Goal: Task Accomplishment & Management: Complete application form

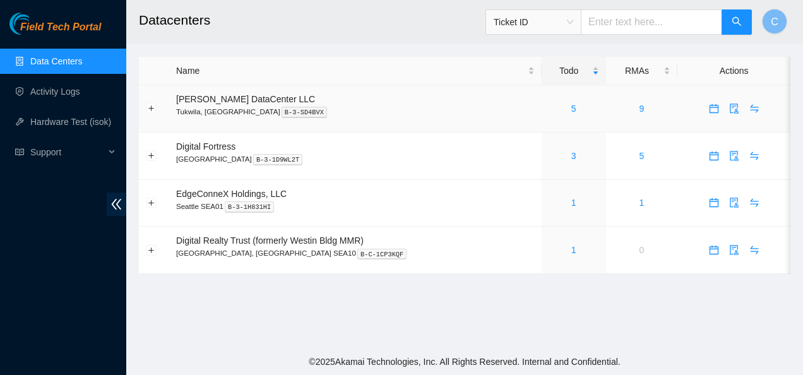
click at [548, 109] on div "5" at bounding box center [573, 109] width 50 height 14
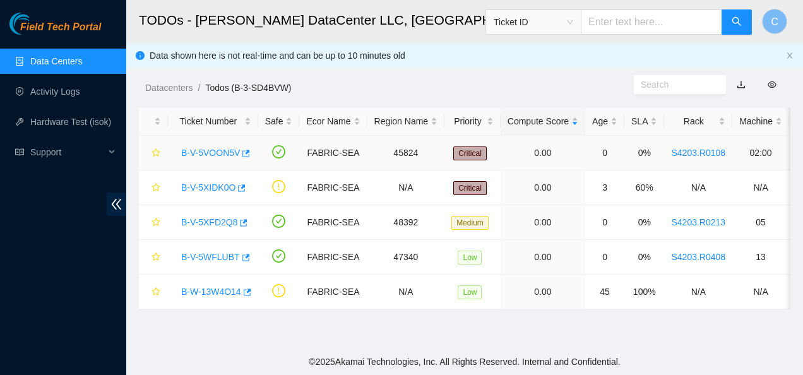
click at [202, 152] on link "B-V-5VOON5V" at bounding box center [210, 153] width 59 height 10
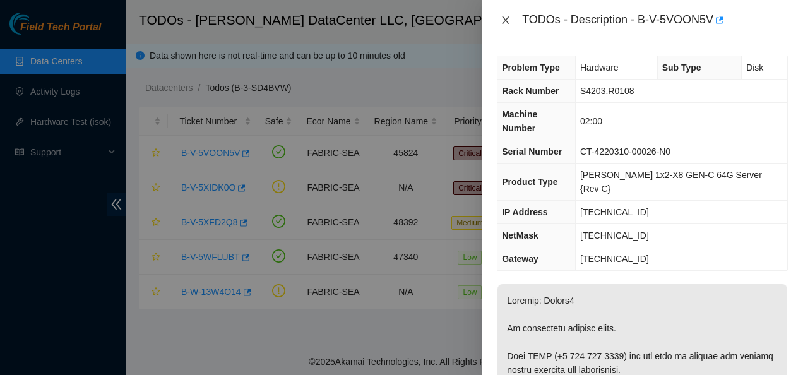
click at [504, 19] on icon "close" at bounding box center [506, 20] width 10 height 10
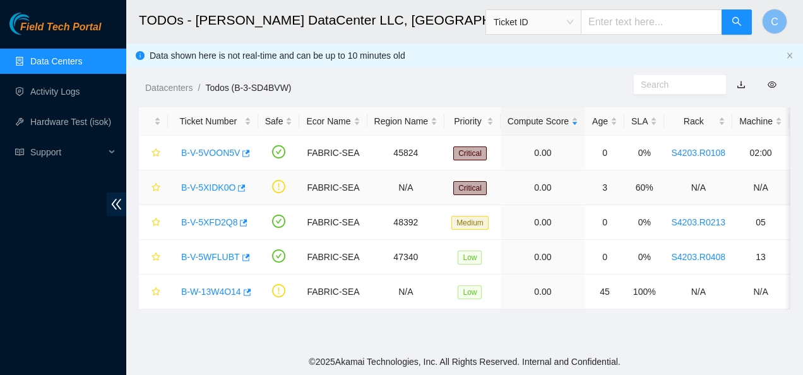
click at [218, 187] on link "B-V-5XIDK0O" at bounding box center [208, 187] width 54 height 10
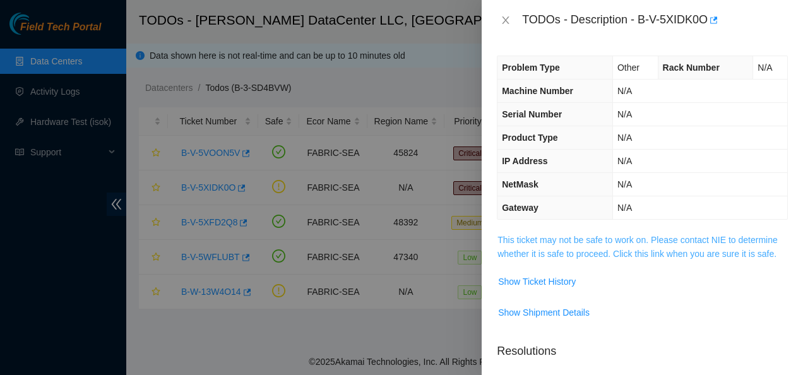
click at [552, 254] on link "This ticket may not be safe to work on. Please contact NIE to determine whether…" at bounding box center [637, 247] width 280 height 24
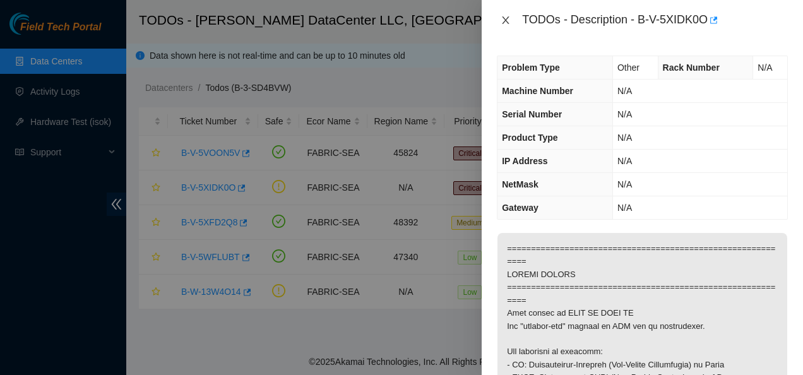
click at [506, 20] on icon "close" at bounding box center [505, 20] width 7 height 8
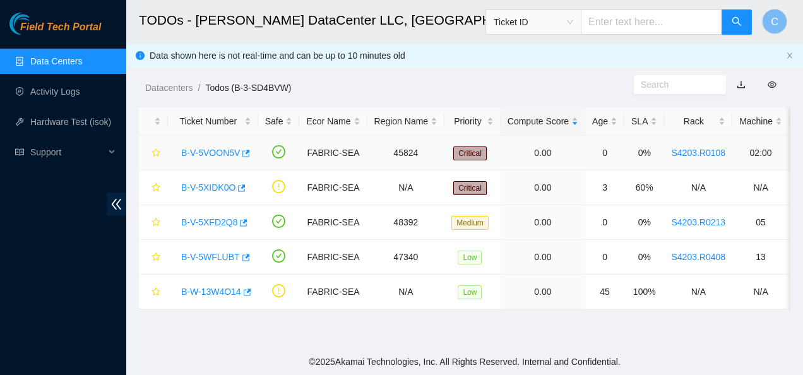
click at [204, 150] on link "B-V-5VOON5V" at bounding box center [210, 153] width 59 height 10
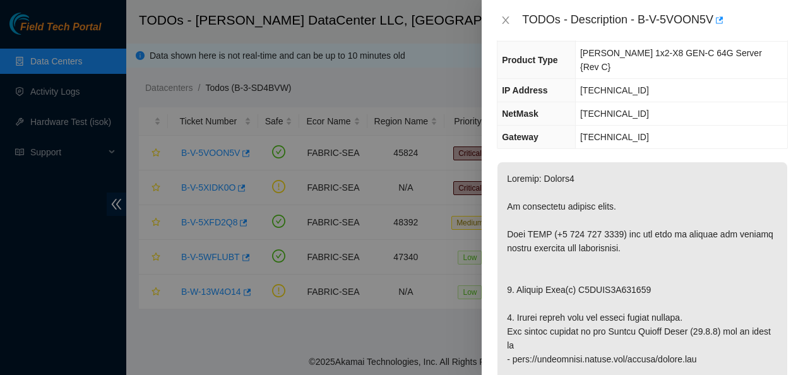
scroll to position [124, 0]
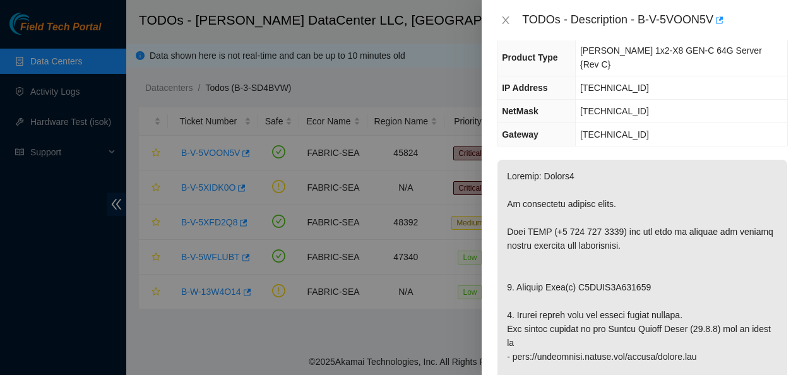
click at [427, 309] on div at bounding box center [401, 187] width 803 height 375
drag, startPoint x: 646, startPoint y: 258, endPoint x: 577, endPoint y: 264, distance: 69.1
copy p "S5YJNA0R407537"
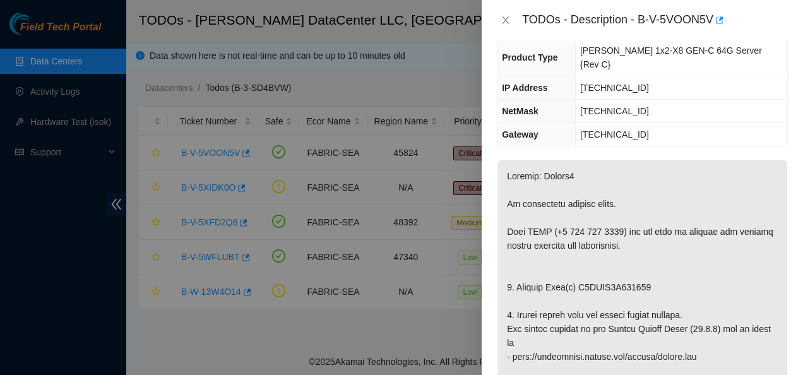
click at [521, 123] on div "Problem Type Hardware Sub Type Disk Rack Number S4203.R0108 Machine Number 02:0…" at bounding box center [642, 207] width 321 height 335
click at [504, 20] on icon "close" at bounding box center [506, 20] width 10 height 10
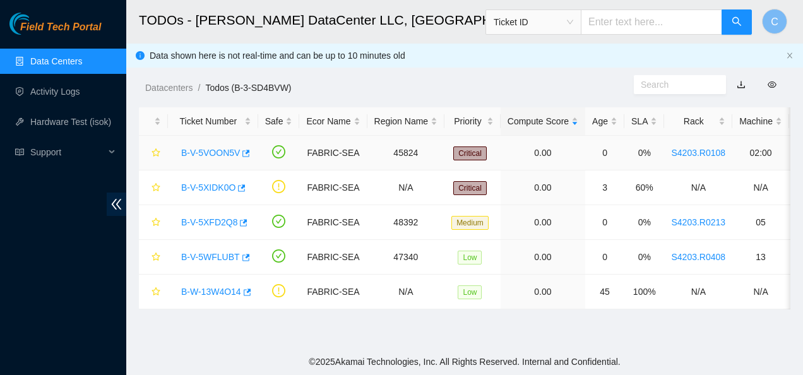
scroll to position [166, 0]
click at [204, 187] on link "B-V-5XIDK0O" at bounding box center [208, 187] width 54 height 10
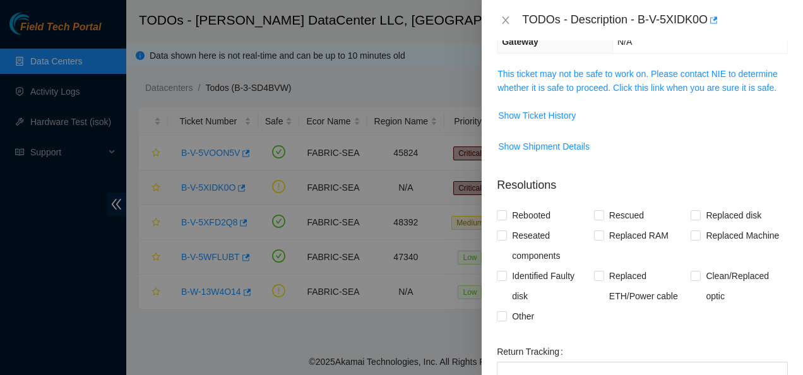
scroll to position [124, 0]
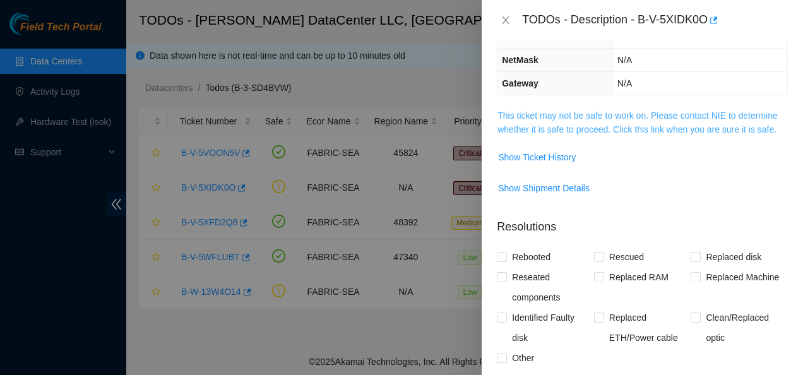
click at [511, 131] on link "This ticket may not be safe to work on. Please contact NIE to determine whether…" at bounding box center [637, 122] width 280 height 24
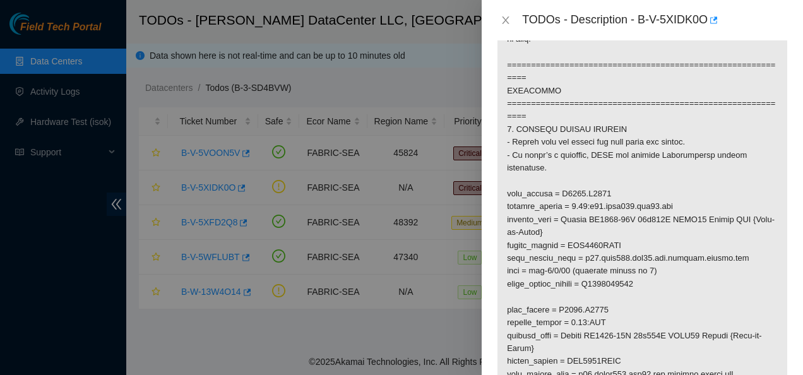
scroll to position [726, 0]
click at [506, 25] on icon "close" at bounding box center [506, 20] width 10 height 10
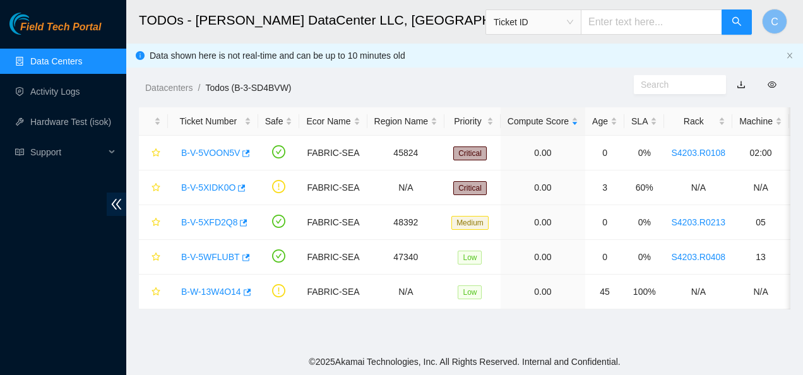
scroll to position [371, 0]
click at [211, 153] on link "B-V-5VOON5V" at bounding box center [210, 153] width 59 height 10
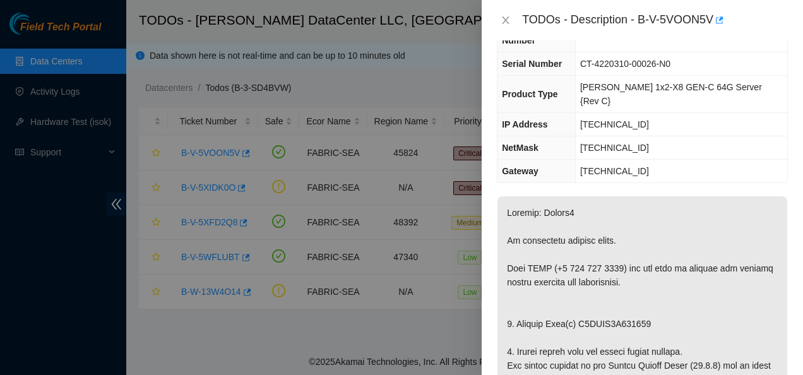
scroll to position [0, 0]
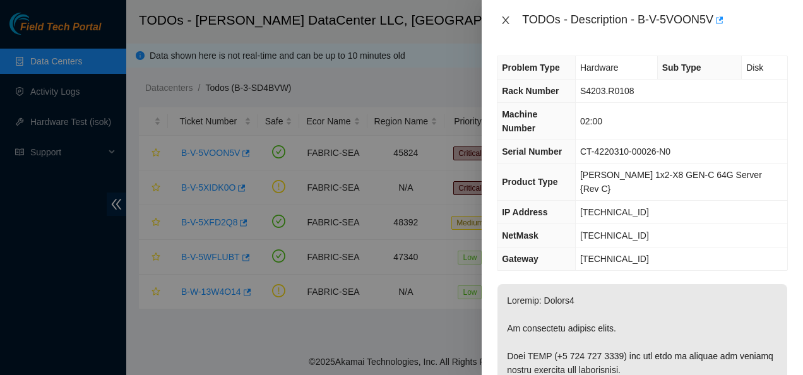
click at [506, 20] on icon "close" at bounding box center [505, 20] width 7 height 8
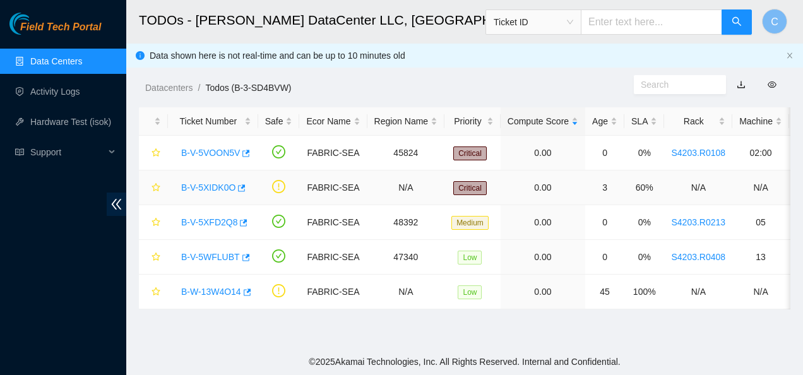
click at [221, 183] on link "B-V-5XIDK0O" at bounding box center [208, 187] width 54 height 10
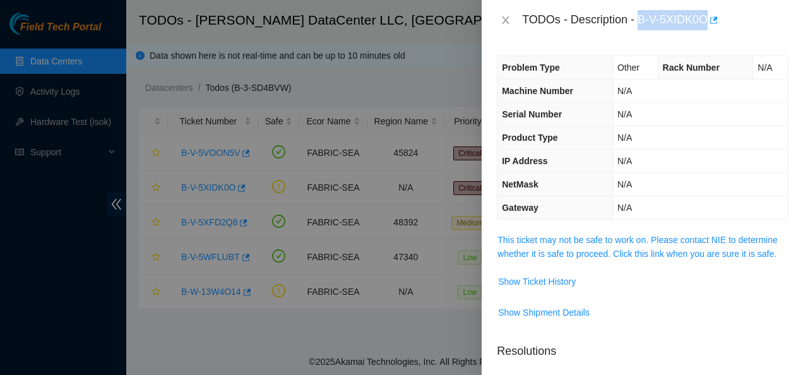
drag, startPoint x: 639, startPoint y: 16, endPoint x: 708, endPoint y: 23, distance: 69.1
click at [708, 23] on div "TODOs - Description - B-V-5XIDK0O" at bounding box center [655, 20] width 266 height 20
copy div "B-V-5XIDK0O"
click at [507, 19] on icon "close" at bounding box center [505, 20] width 7 height 8
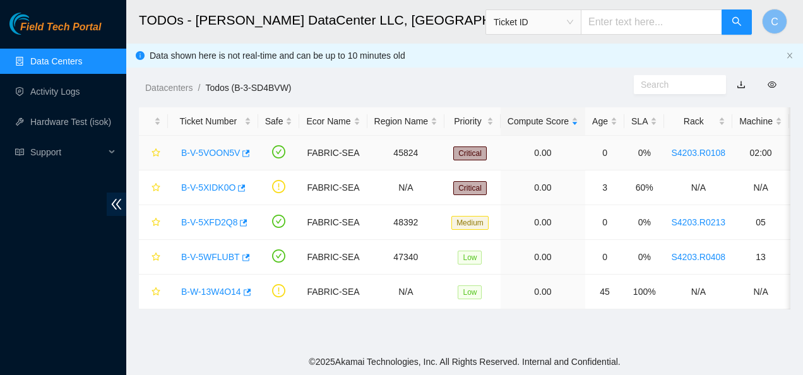
click at [208, 151] on link "B-V-5VOON5V" at bounding box center [210, 153] width 59 height 10
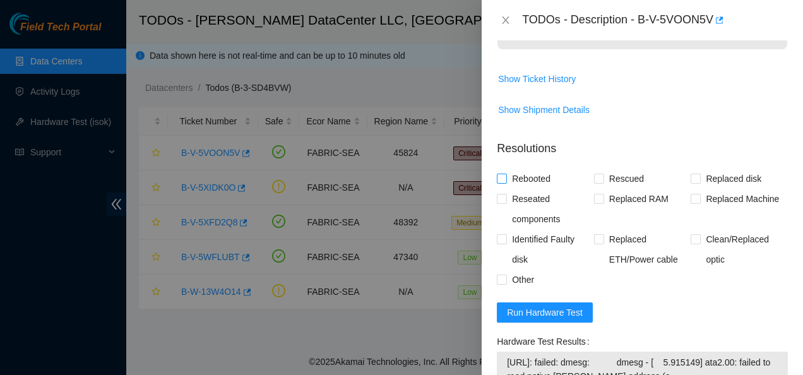
scroll to position [907, 0]
click at [530, 305] on span "Run Hardware Test" at bounding box center [545, 312] width 76 height 14
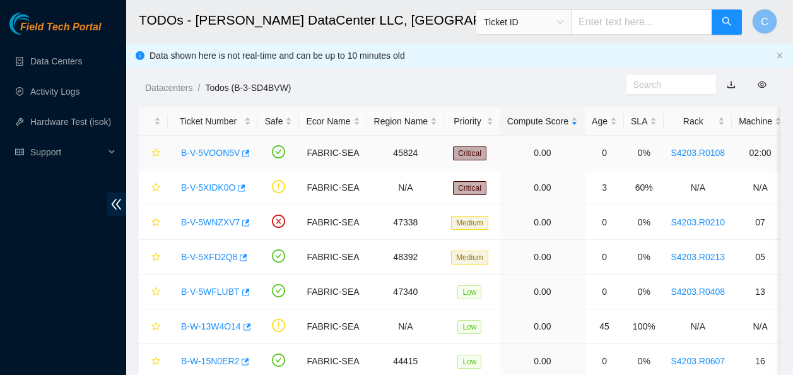
click at [208, 153] on link "B-V-5VOON5V" at bounding box center [210, 153] width 59 height 10
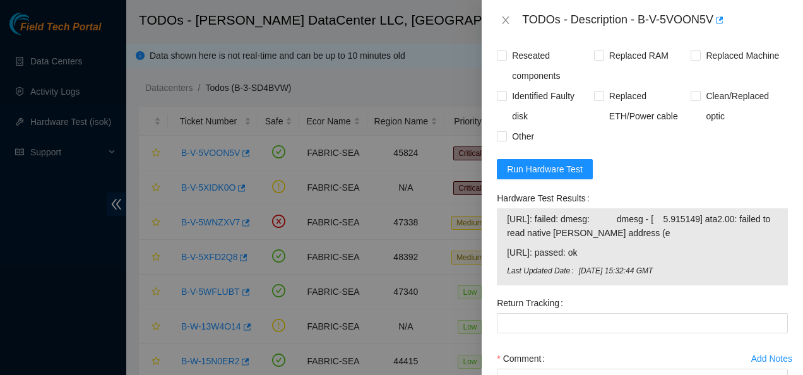
scroll to position [1060, 0]
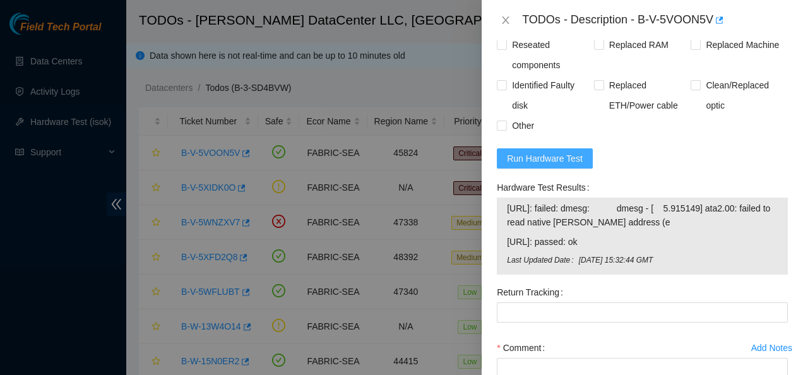
click at [555, 151] on span "Run Hardware Test" at bounding box center [545, 158] width 76 height 14
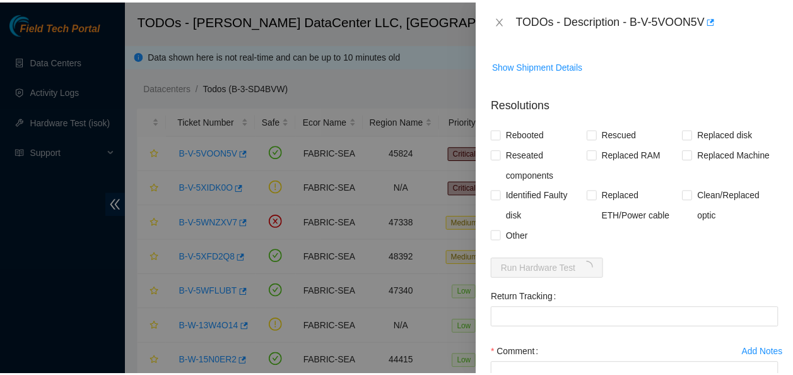
scroll to position [997, 0]
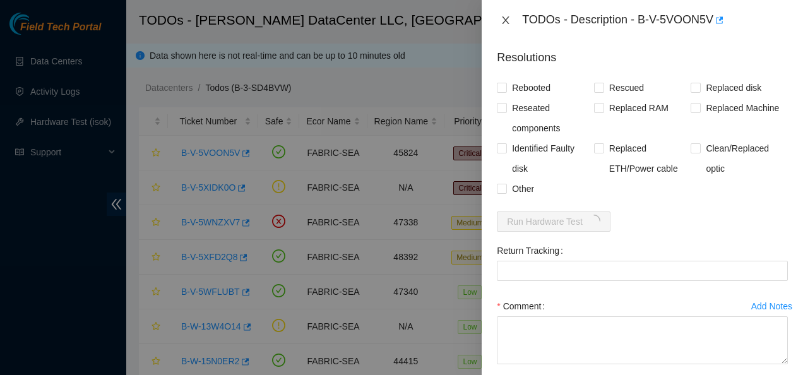
click at [509, 18] on icon "close" at bounding box center [506, 20] width 10 height 10
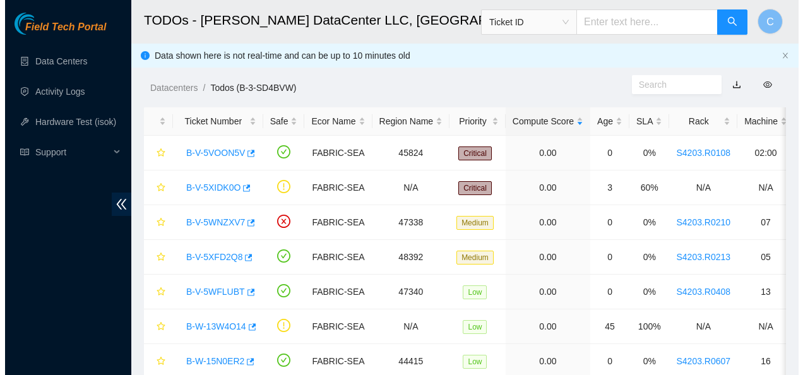
scroll to position [377, 0]
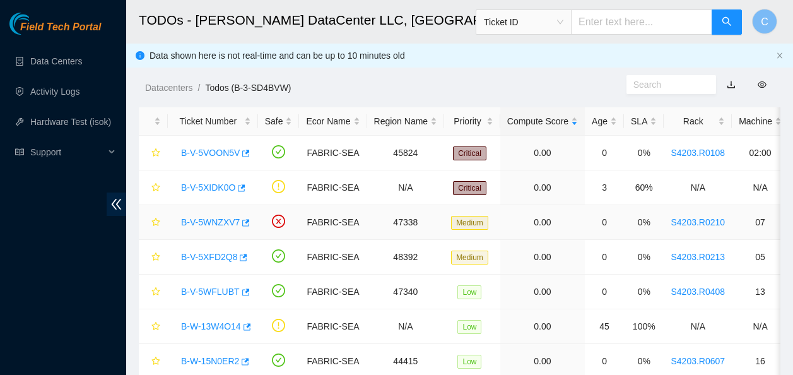
click at [216, 221] on link "B-V-5WNZXV7" at bounding box center [210, 222] width 59 height 10
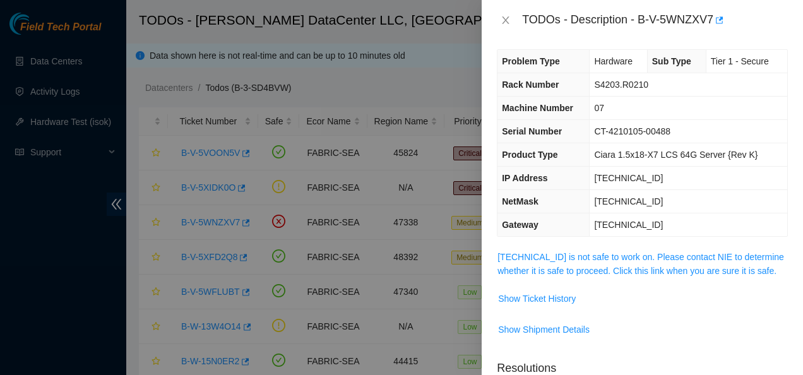
scroll to position [0, 0]
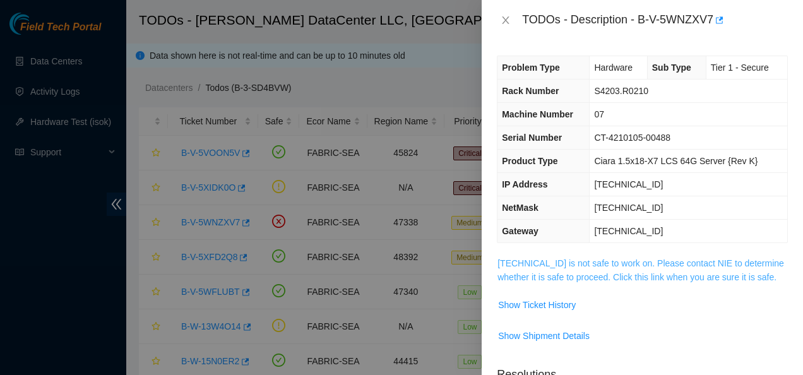
click at [625, 261] on link "23.62.96.10 is not safe to work on. Please contact NIE to determine whether it …" at bounding box center [640, 270] width 287 height 24
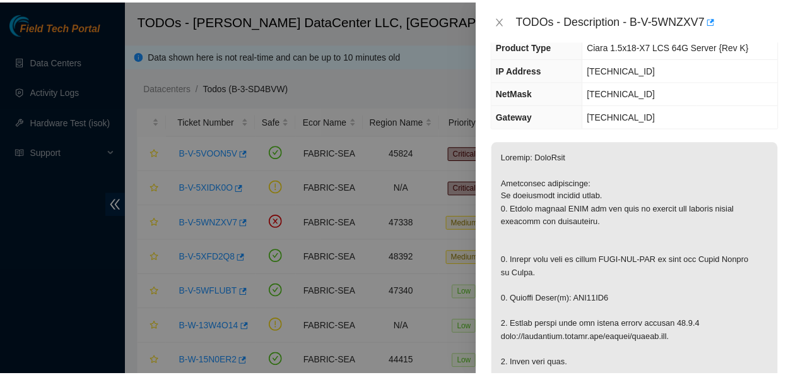
scroll to position [116, 0]
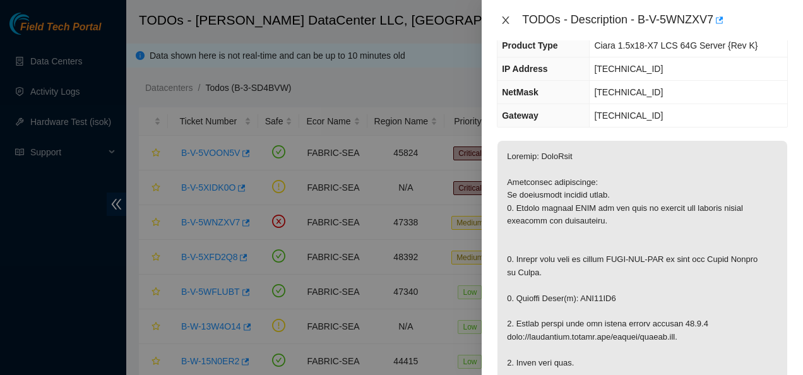
click at [506, 21] on icon "close" at bounding box center [506, 20] width 10 height 10
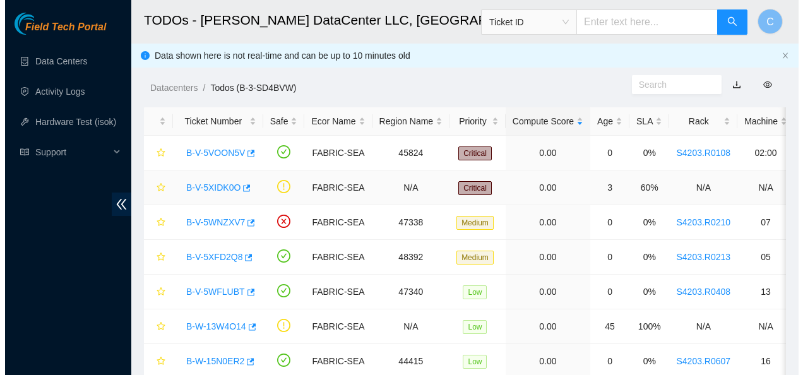
scroll to position [157, 0]
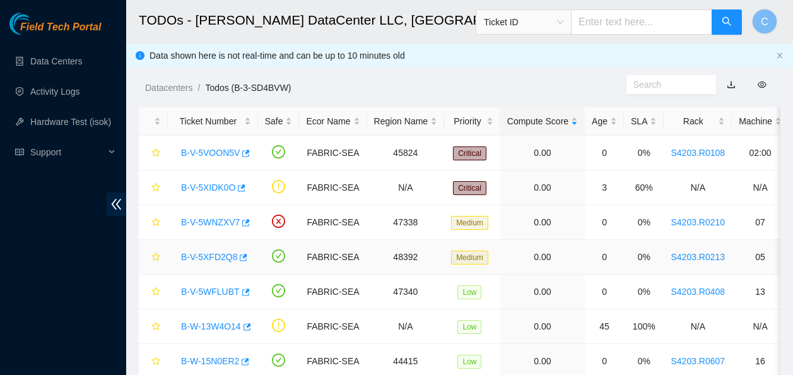
click at [220, 255] on link "B-V-5XFD2Q8" at bounding box center [209, 257] width 56 height 10
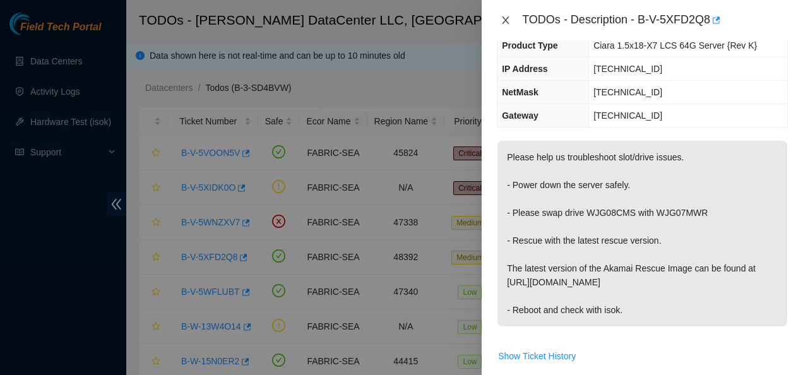
click at [506, 22] on icon "close" at bounding box center [506, 20] width 10 height 10
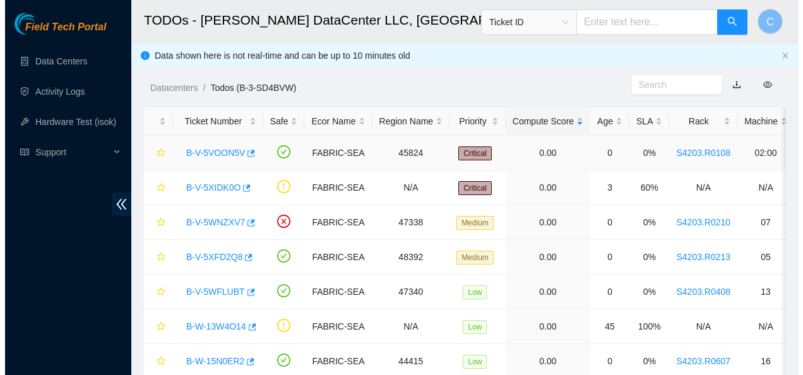
scroll to position [52, 0]
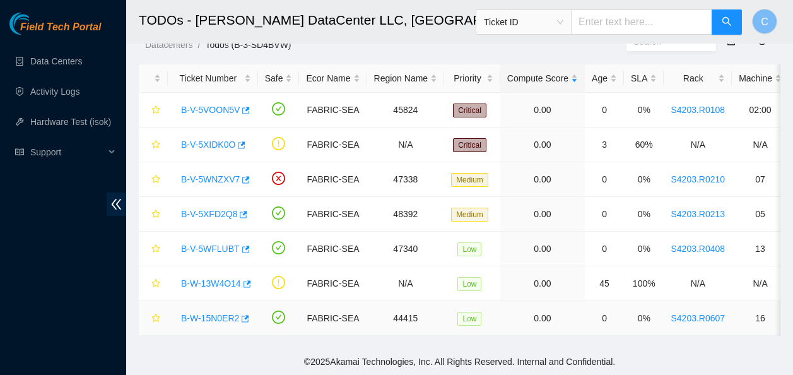
click at [223, 313] on link "B-W-15N0ER2" at bounding box center [210, 318] width 58 height 10
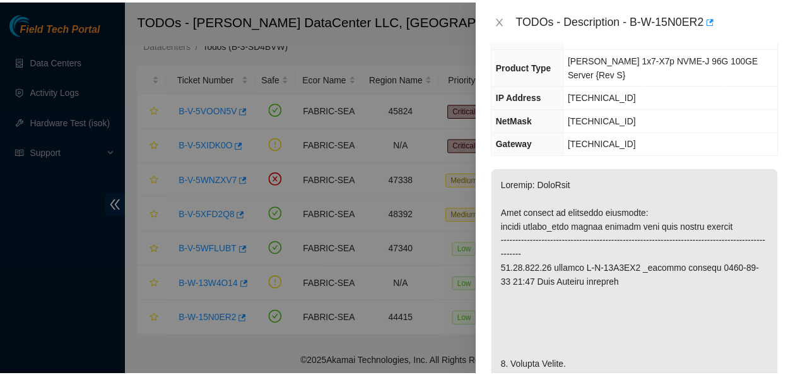
scroll to position [129, 0]
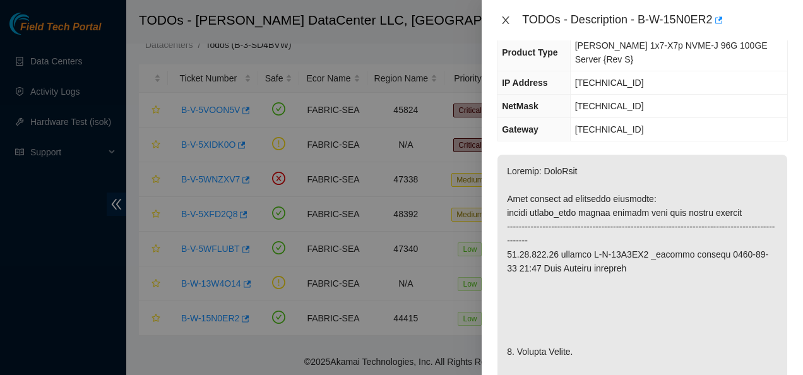
click at [504, 21] on icon "close" at bounding box center [506, 20] width 10 height 10
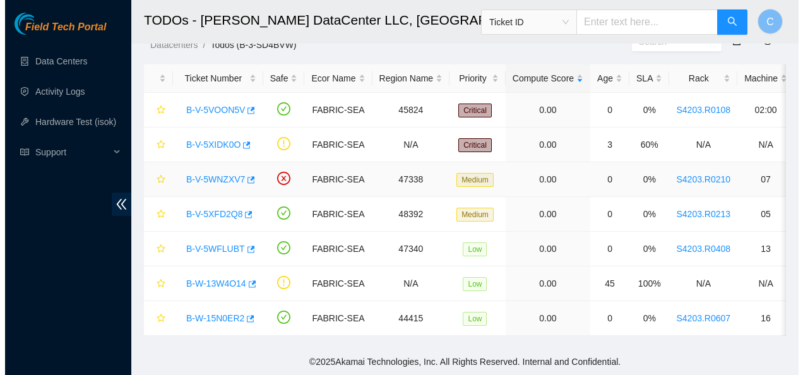
scroll to position [171, 0]
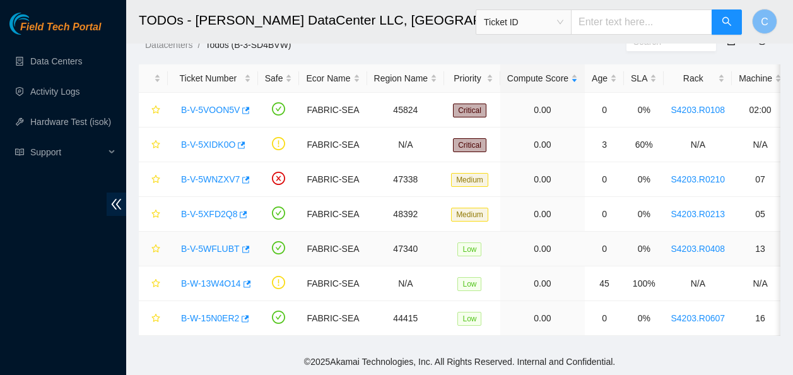
click at [218, 244] on link "B-V-5WFLUBT" at bounding box center [210, 249] width 59 height 10
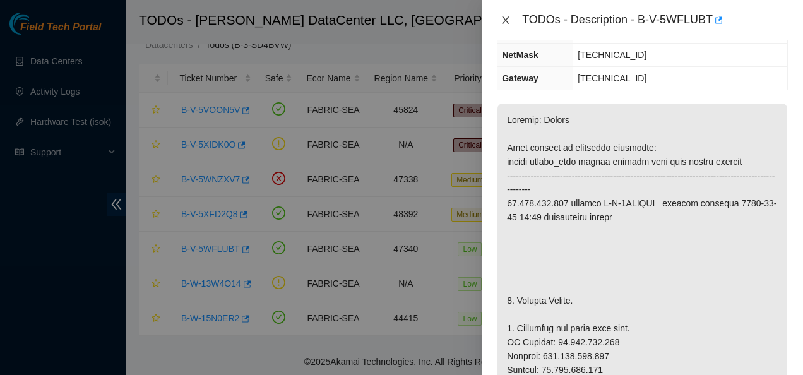
click at [503, 20] on icon "close" at bounding box center [506, 20] width 10 height 10
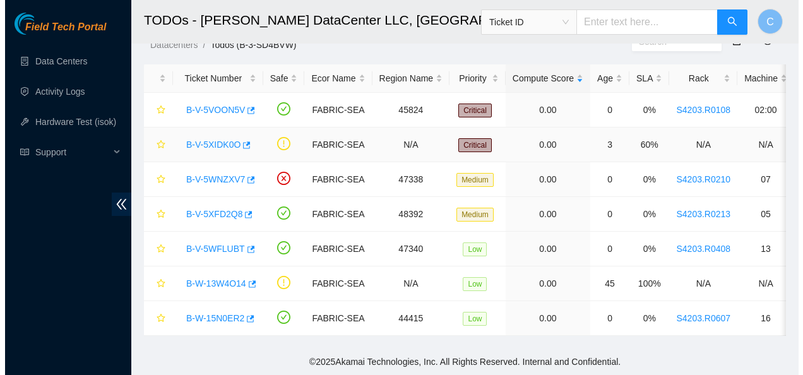
scroll to position [171, 0]
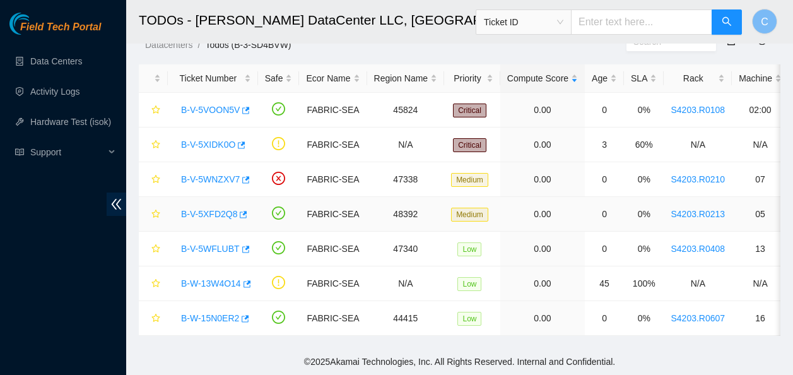
click at [204, 209] on link "B-V-5XFD2Q8" at bounding box center [209, 214] width 56 height 10
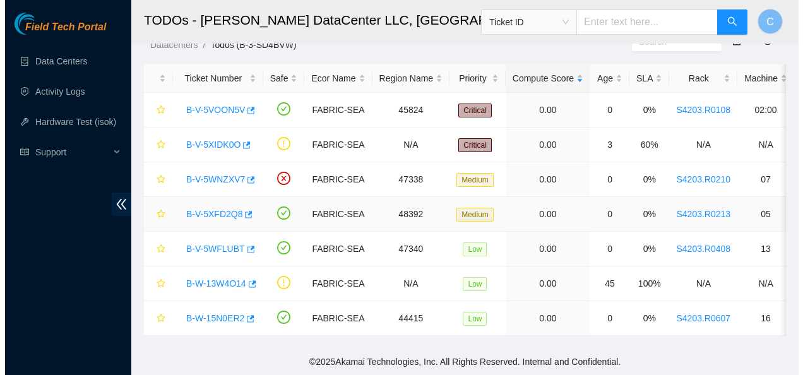
scroll to position [129, 0]
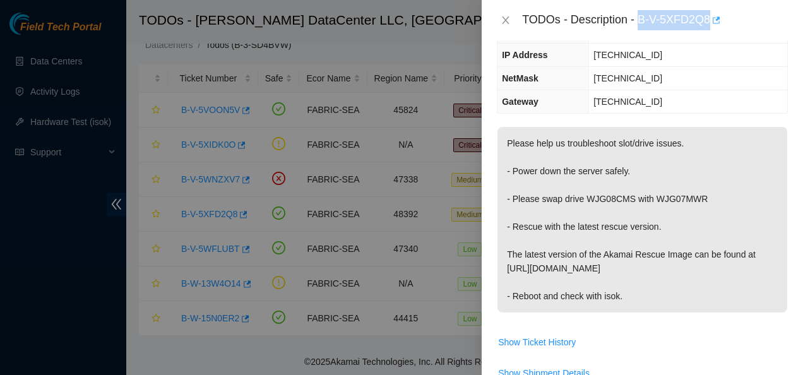
drag, startPoint x: 639, startPoint y: 17, endPoint x: 714, endPoint y: 28, distance: 76.6
click at [714, 28] on div "TODOs - Description - B-V-5XFD2Q8" at bounding box center [655, 20] width 266 height 20
copy div "B-V-5XFD2Q8"
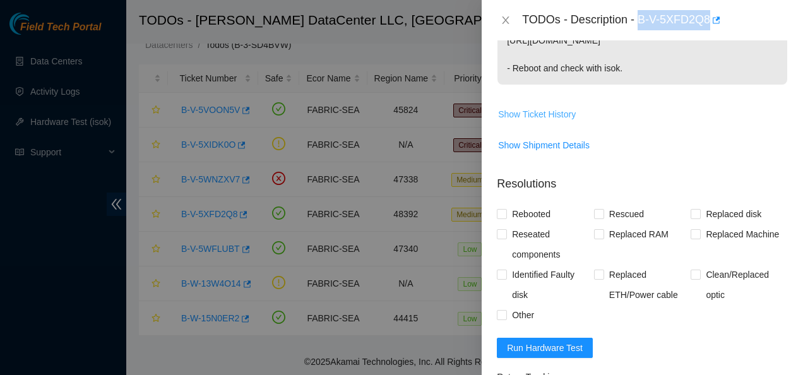
scroll to position [365, 0]
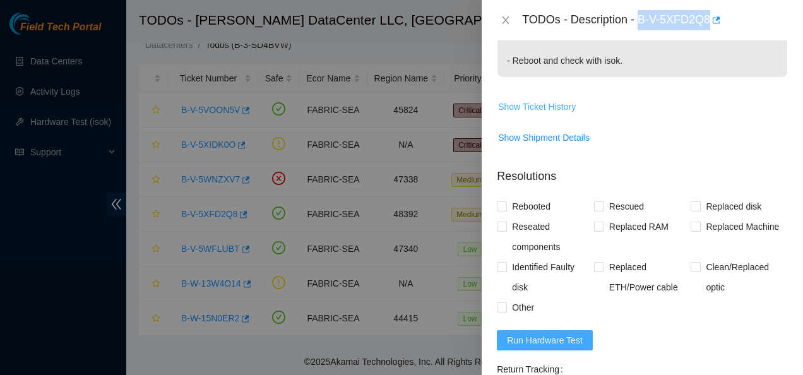
click at [514, 340] on span "Run Hardware Test" at bounding box center [545, 340] width 76 height 14
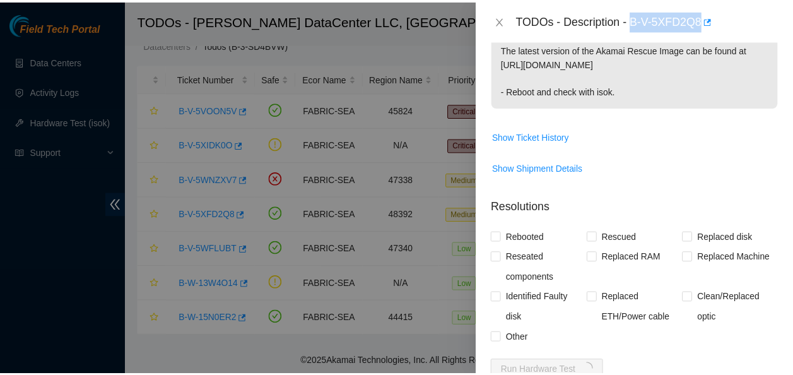
scroll to position [325, 0]
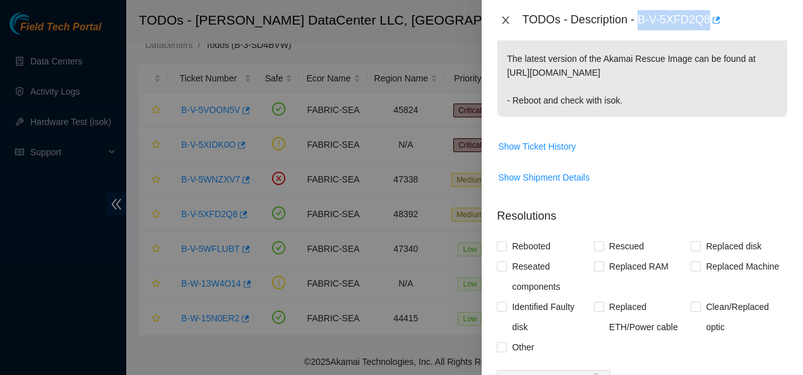
click at [504, 18] on icon "close" at bounding box center [505, 20] width 7 height 8
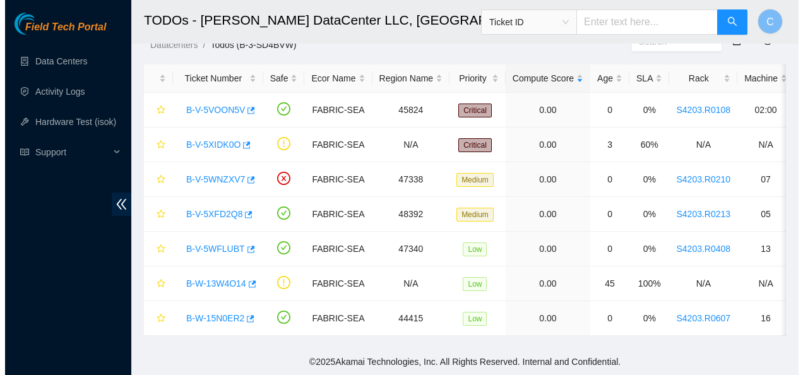
scroll to position [343, 0]
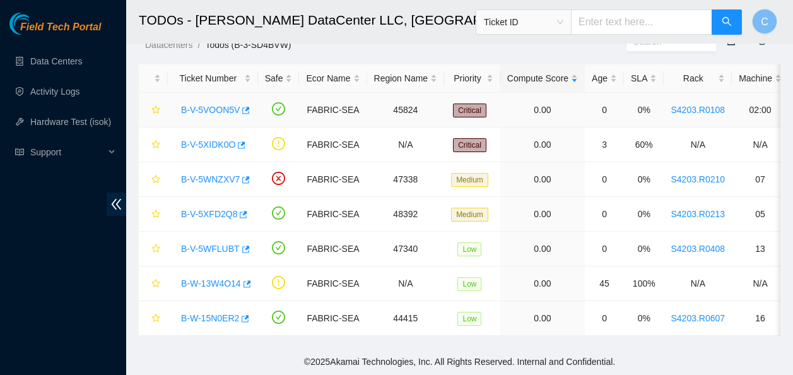
click at [205, 105] on link "B-V-5VOON5V" at bounding box center [210, 110] width 59 height 10
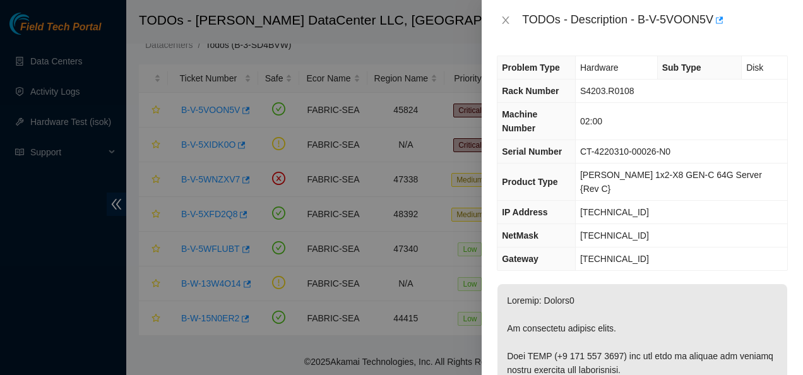
scroll to position [0, 0]
drag, startPoint x: 642, startPoint y: 184, endPoint x: 580, endPoint y: 193, distance: 62.5
click at [580, 201] on tr "IP Address 23.215.50.6" at bounding box center [642, 212] width 290 height 23
copy tr "[TECHNICAL_ID]"
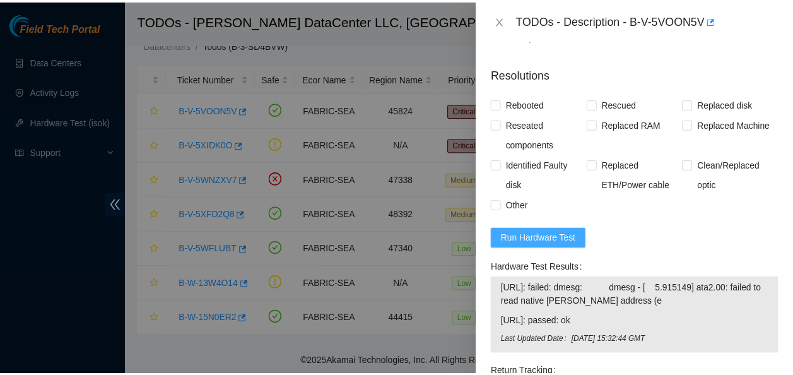
scroll to position [981, 0]
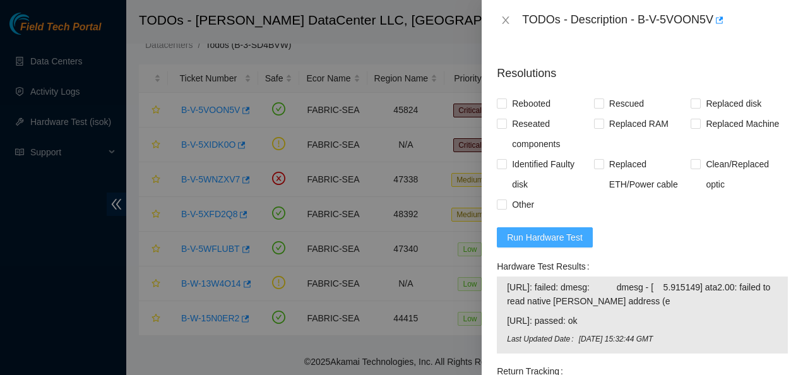
click at [540, 230] on span "Run Hardware Test" at bounding box center [545, 237] width 76 height 14
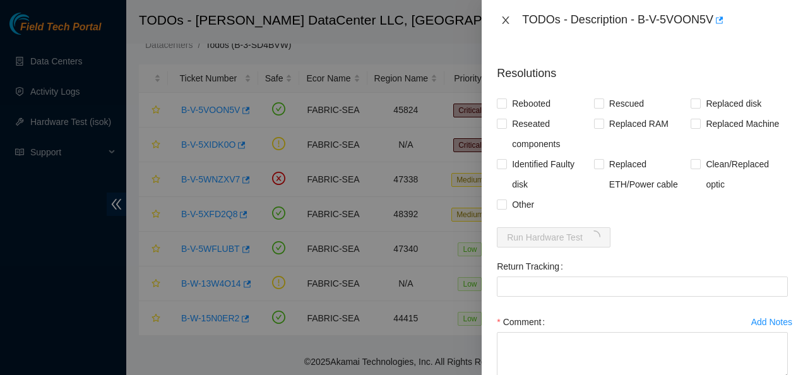
click at [503, 21] on icon "close" at bounding box center [506, 20] width 10 height 10
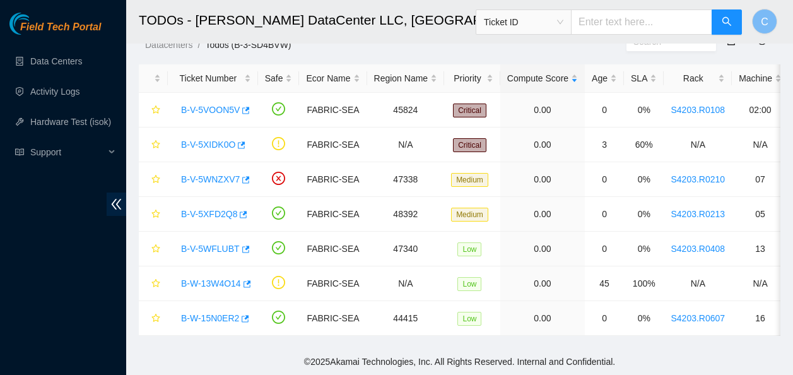
scroll to position [347, 0]
click at [35, 117] on link "Hardware Test (isok)" at bounding box center [70, 122] width 81 height 10
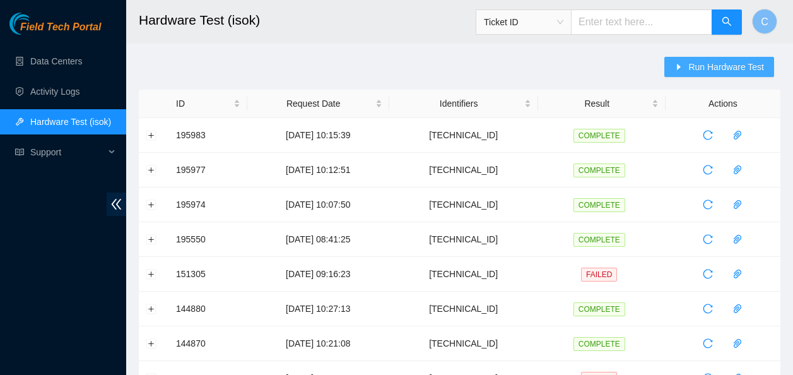
click at [692, 69] on span "Run Hardware Test" at bounding box center [727, 67] width 76 height 14
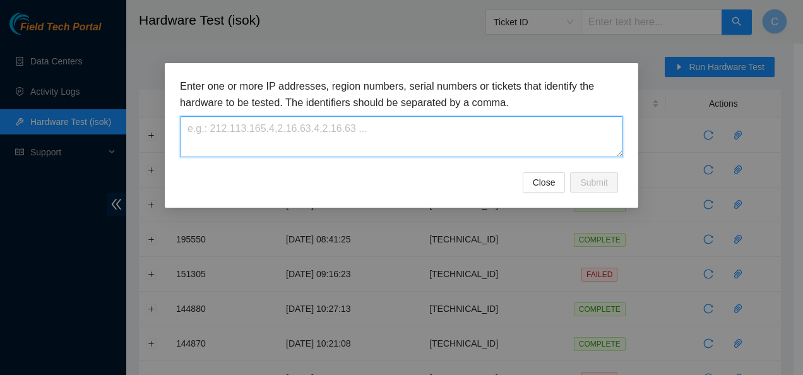
click at [437, 116] on textarea at bounding box center [401, 136] width 443 height 41
paste textarea "[TECHNICAL_ID]"
type textarea "[TECHNICAL_ID]"
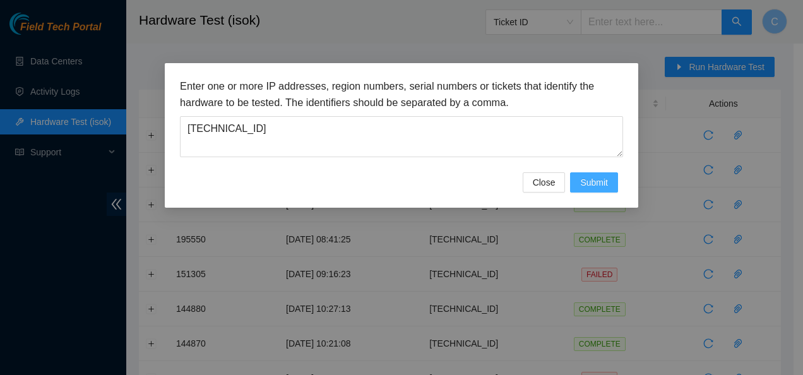
click at [591, 182] on span "Submit" at bounding box center [594, 182] width 28 height 14
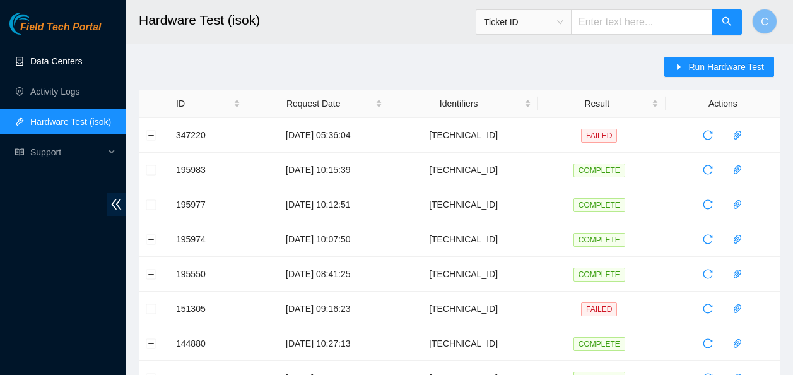
click at [71, 66] on link "Data Centers" at bounding box center [56, 61] width 52 height 10
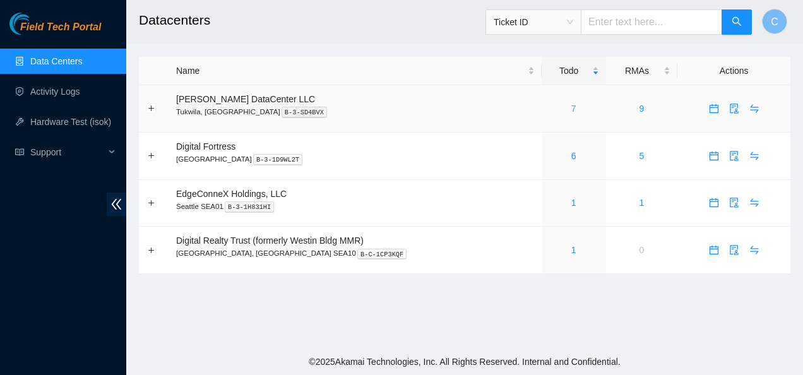
click at [571, 105] on link "7" at bounding box center [573, 109] width 5 height 10
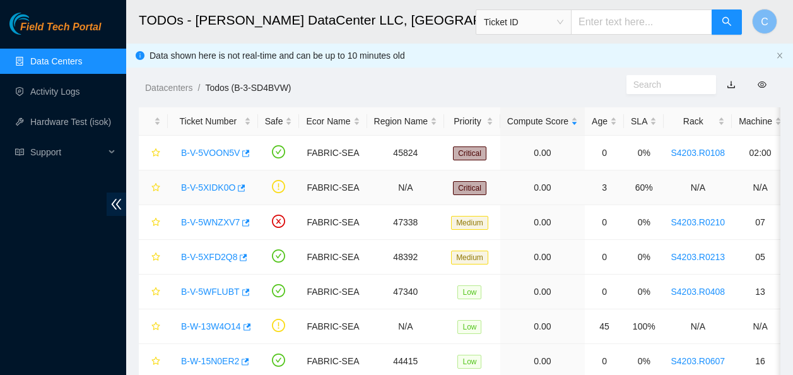
click at [211, 188] on link "B-V-5XIDK0O" at bounding box center [208, 187] width 54 height 10
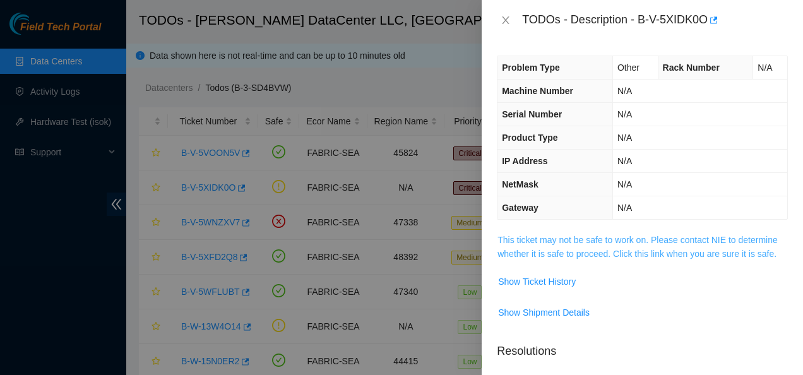
click at [511, 243] on link "This ticket may not be safe to work on. Please contact NIE to determine whether…" at bounding box center [637, 247] width 280 height 24
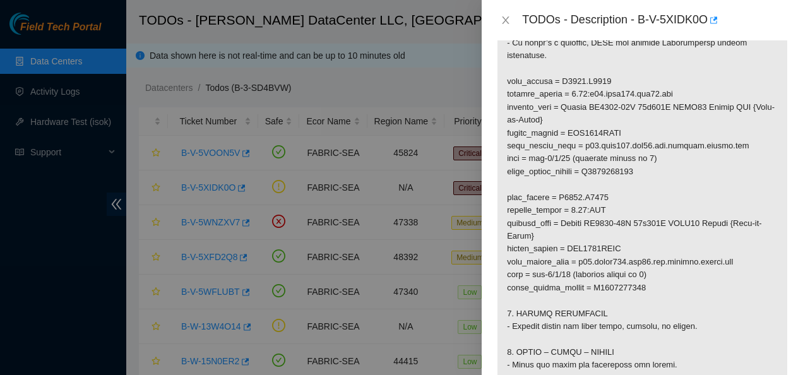
scroll to position [836, 0]
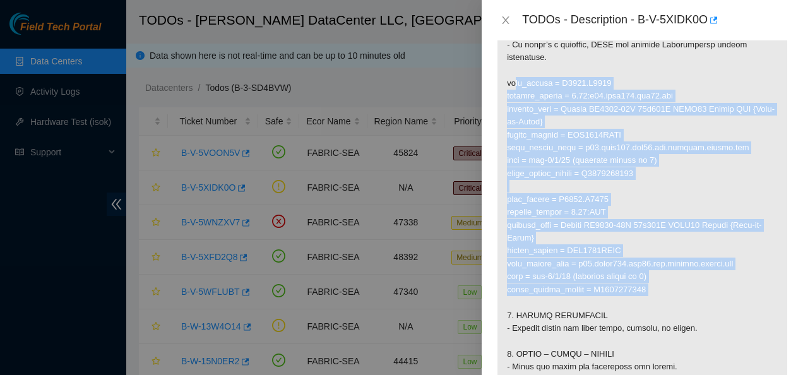
drag, startPoint x: 507, startPoint y: 93, endPoint x: 637, endPoint y: 307, distance: 250.7
copy p "rack_number = S4203.R0215 machine_number = 0.06:r03.leaf107.sea01.fab product_n…"
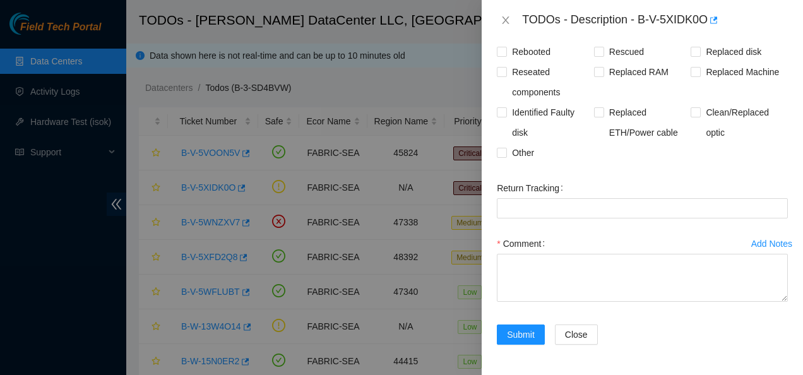
scroll to position [1399, 0]
click at [561, 154] on div "Other" at bounding box center [545, 153] width 97 height 20
click at [691, 112] on input "Clean/Replaced optic" at bounding box center [695, 111] width 9 height 9
checkbox input "true"
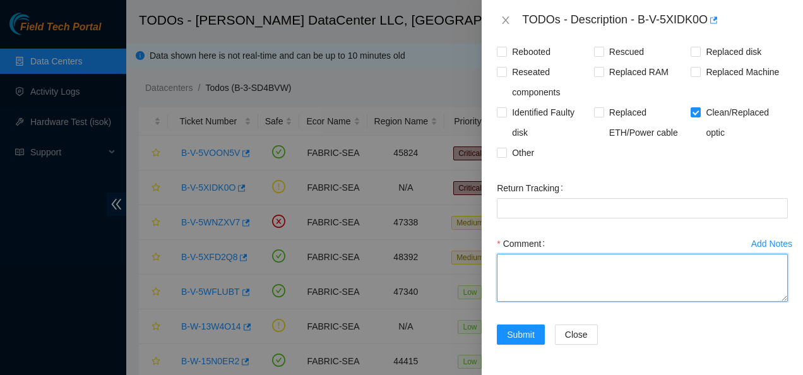
click at [595, 271] on textarea "Comment" at bounding box center [642, 278] width 291 height 48
paste textarea "rack_number = S4203.R0215 machine_number = 0.06:r03.leaf107.sea01.fab product_n…"
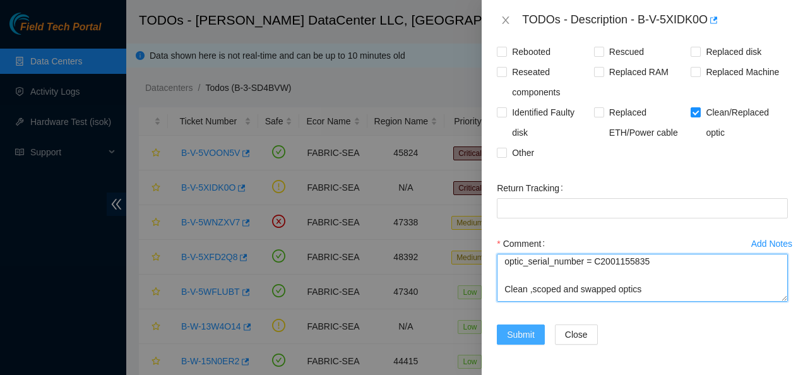
type textarea "rack_number = S4203.R0215 machine_number = 0.06:r03.leaf107.sea01.fab product_n…"
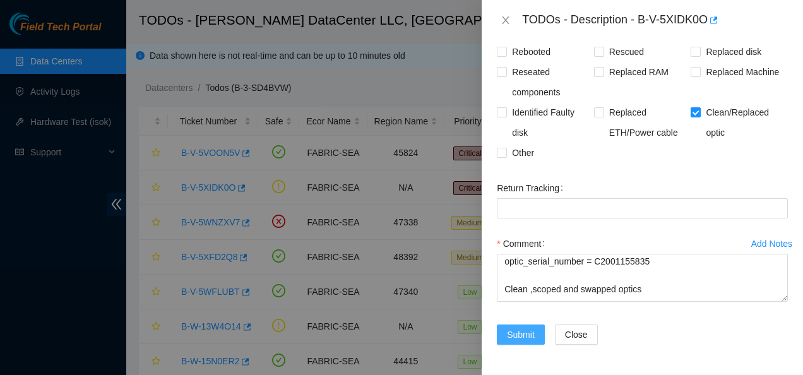
click at [515, 332] on span "Submit" at bounding box center [521, 335] width 28 height 14
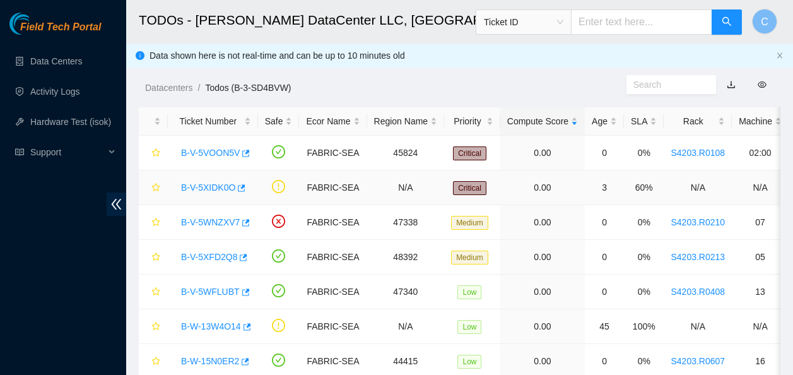
click at [217, 186] on link "B-V-5XIDK0O" at bounding box center [208, 187] width 54 height 10
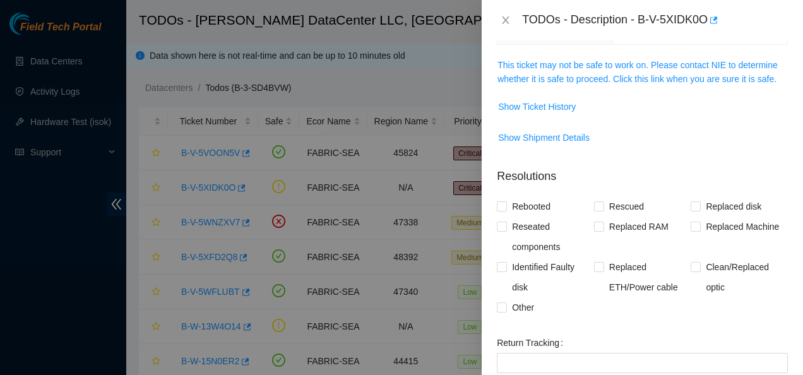
scroll to position [278, 0]
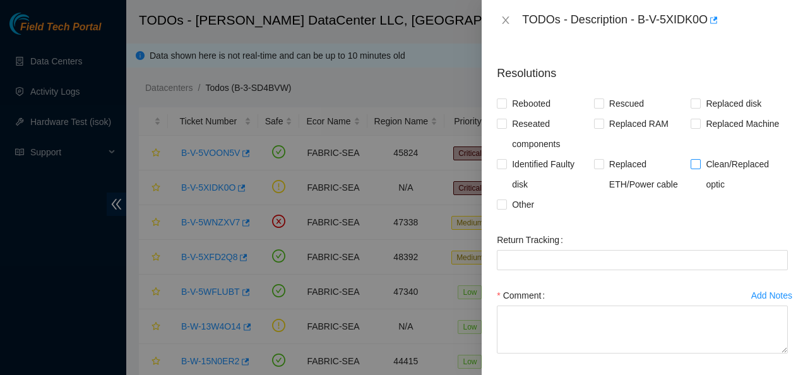
click at [691, 162] on input "Clean/Replaced optic" at bounding box center [695, 163] width 9 height 9
checkbox input "true"
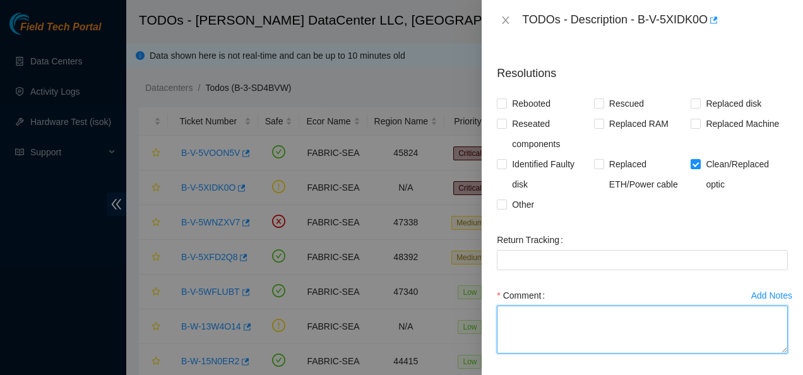
click at [631, 316] on textarea "Comment" at bounding box center [642, 329] width 291 height 48
paste textarea "rack_number = S4203.R0215 machine_number = 0.06:r03.leaf107.sea01.fab product_n…"
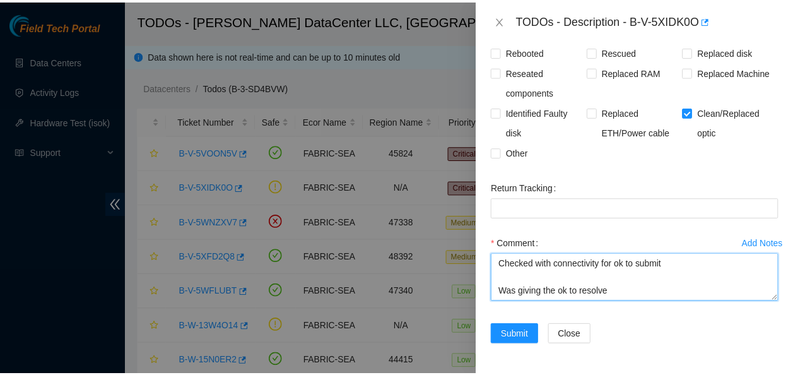
scroll to position [328, 0]
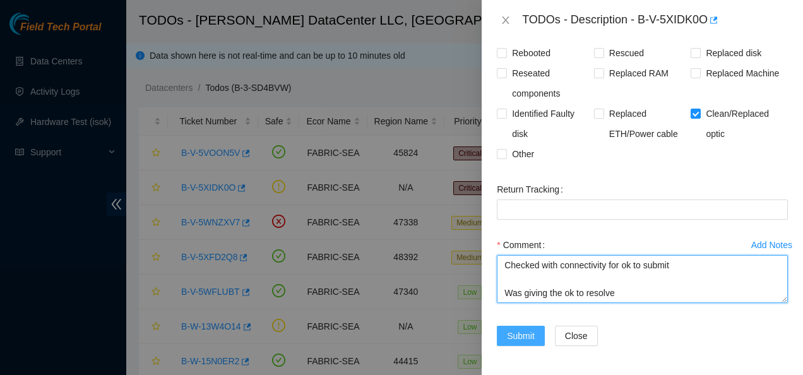
type textarea "rack_number = S4203.R0215 machine_number = 0.06:r03.leaf107.sea01.fab product_n…"
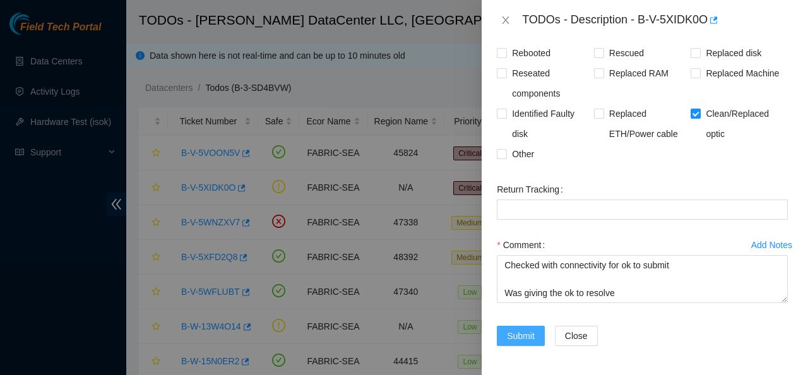
click at [531, 335] on span "Submit" at bounding box center [521, 336] width 28 height 14
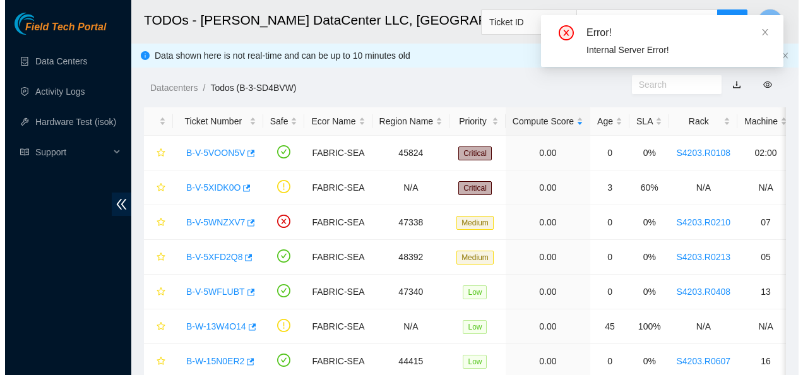
scroll to position [410, 0]
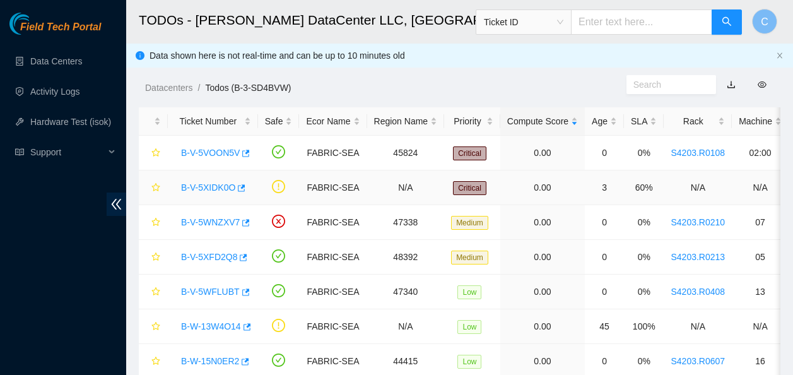
click at [210, 184] on link "B-V-5XIDK0O" at bounding box center [208, 187] width 54 height 10
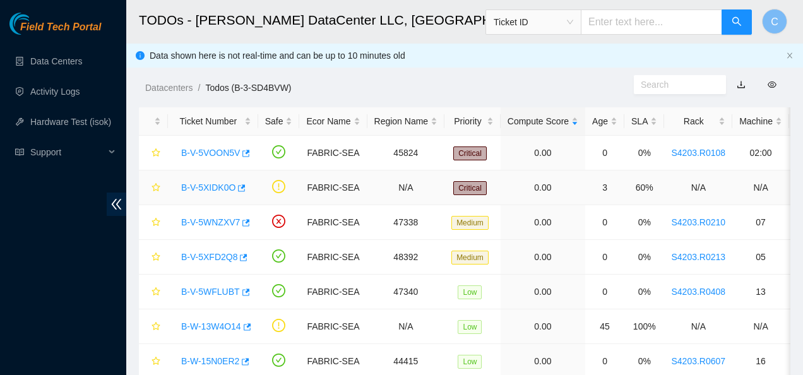
scroll to position [328, 0]
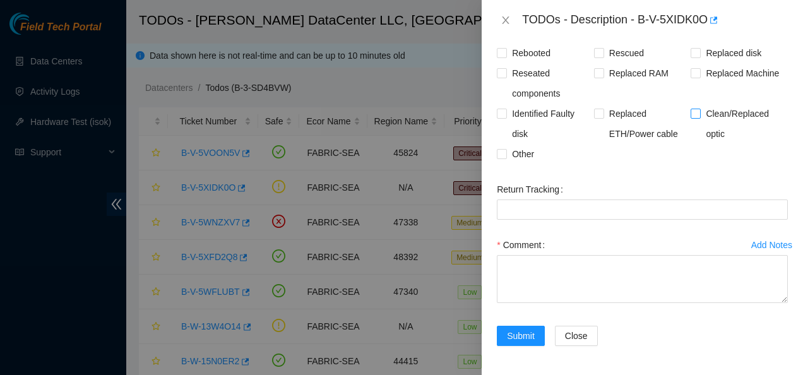
click at [693, 112] on input "Clean/Replaced optic" at bounding box center [695, 113] width 9 height 9
checkbox input "true"
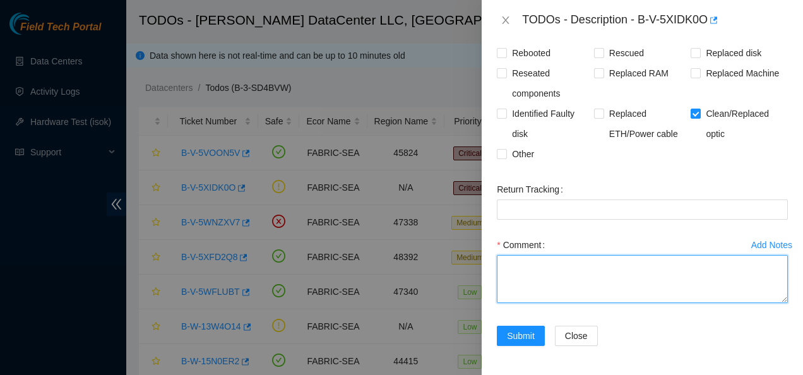
click at [596, 271] on textarea "Comment" at bounding box center [642, 279] width 291 height 48
paste textarea "rack_number = S4203.R0215 machine_number = 0.06:r03.leaf107.sea01.fab product_n…"
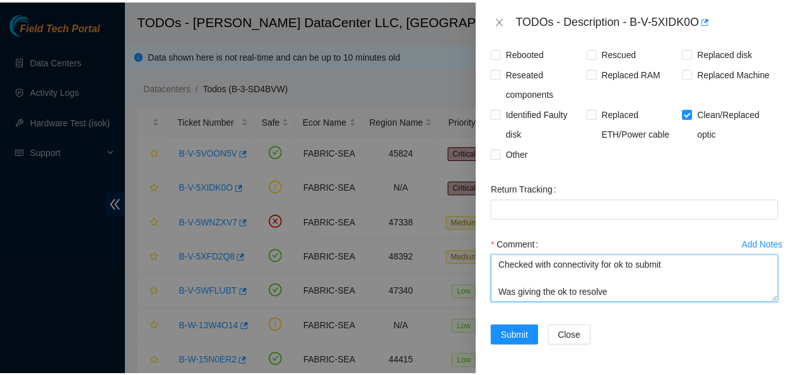
scroll to position [292, 0]
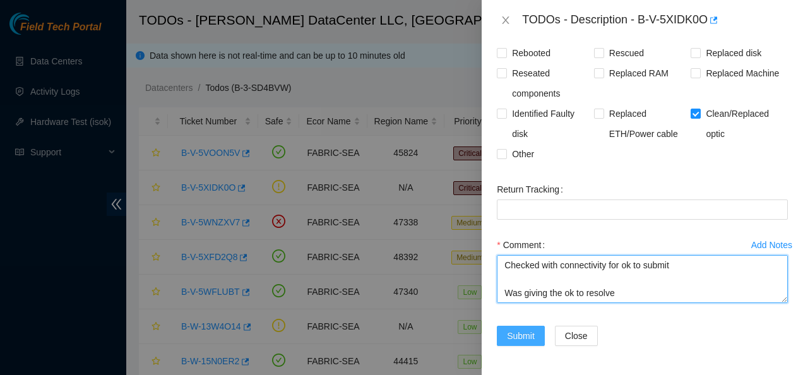
type textarea "rack_number = S4203.R0215 machine_number = 0.06:r03.leaf107.sea01.fab product_n…"
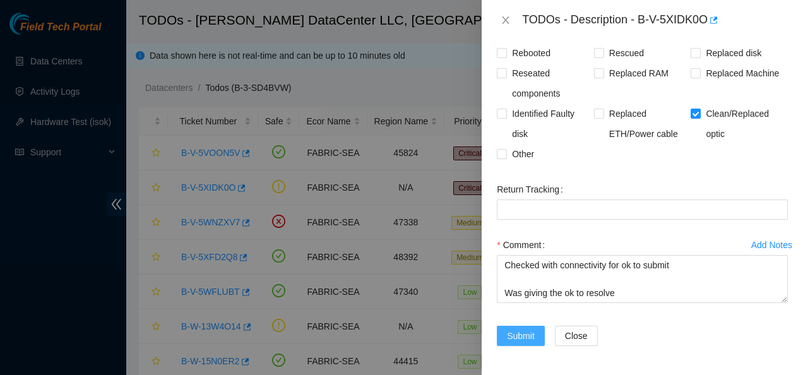
click at [517, 335] on span "Submit" at bounding box center [521, 336] width 28 height 14
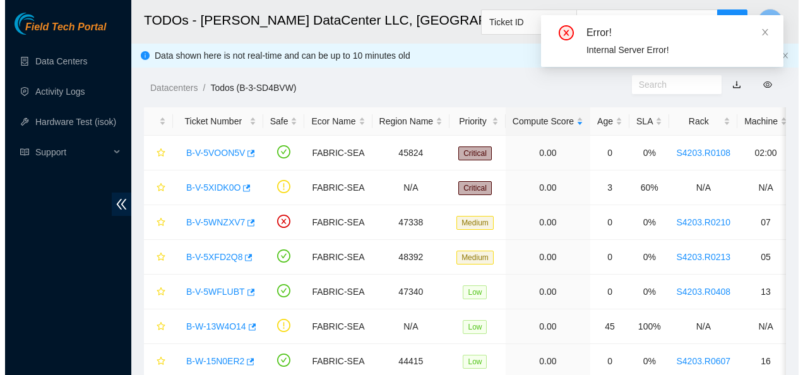
scroll to position [410, 0]
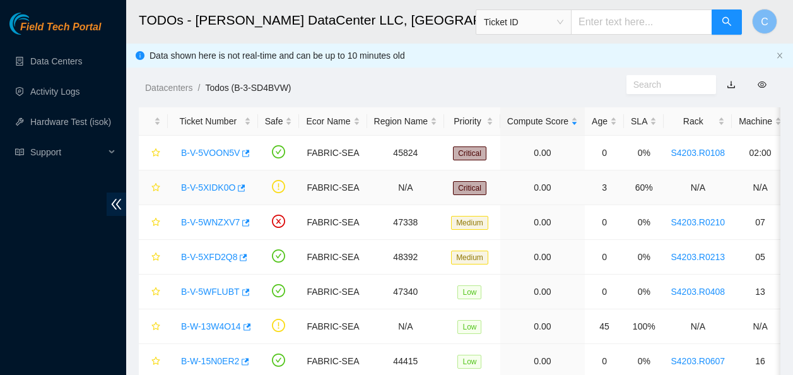
click at [206, 187] on link "B-V-5XIDK0O" at bounding box center [208, 187] width 54 height 10
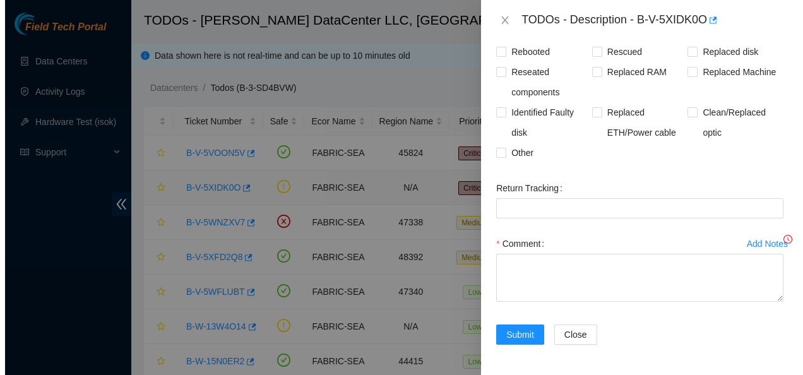
scroll to position [328, 0]
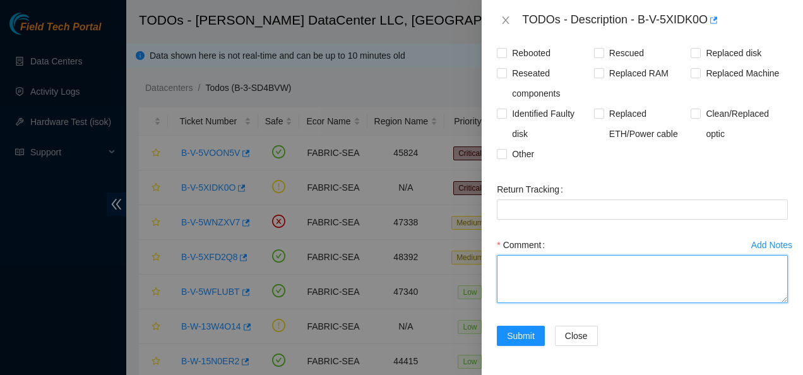
click at [585, 264] on textarea "Comment" at bounding box center [642, 279] width 291 height 48
paste textarea "rack_number = S4203.R0215 machine_number = 0.06:r03.leaf107.sea01.fab product_n…"
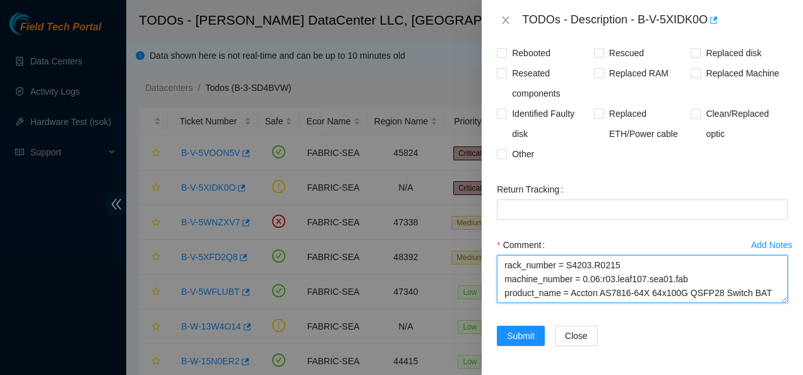
scroll to position [274, 0]
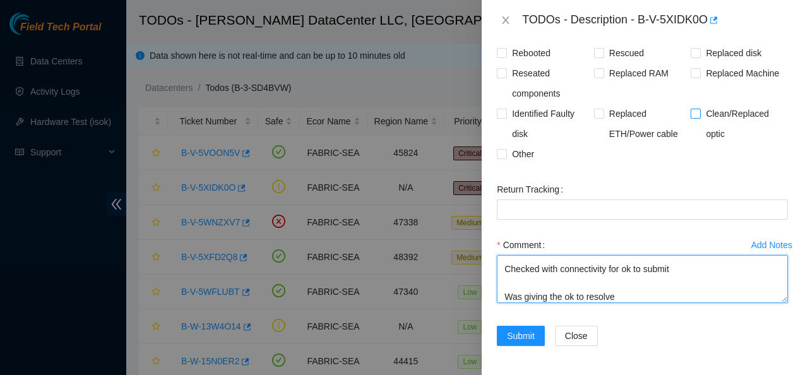
type textarea "rack_number = S4203.R0215 machine_number = 0.06:r03.leaf107.sea01.fab product_n…"
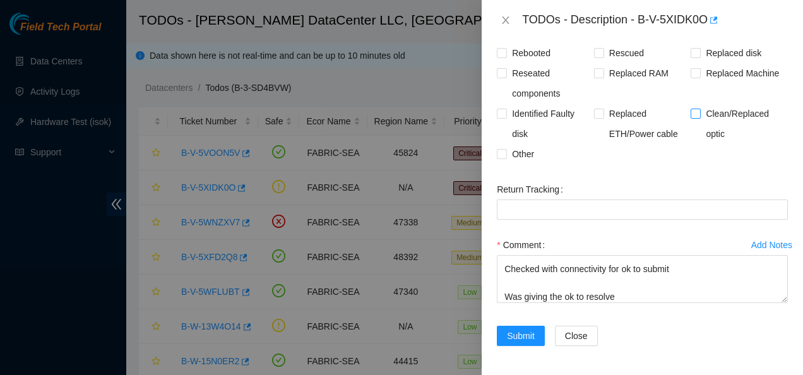
click at [691, 112] on input "Clean/Replaced optic" at bounding box center [695, 113] width 9 height 9
checkbox input "true"
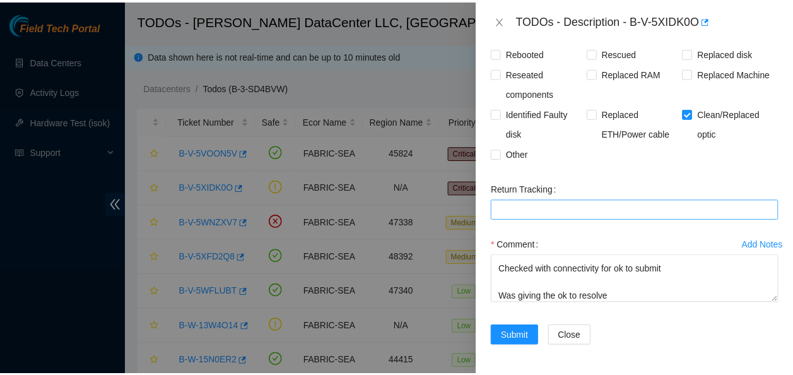
scroll to position [329, 0]
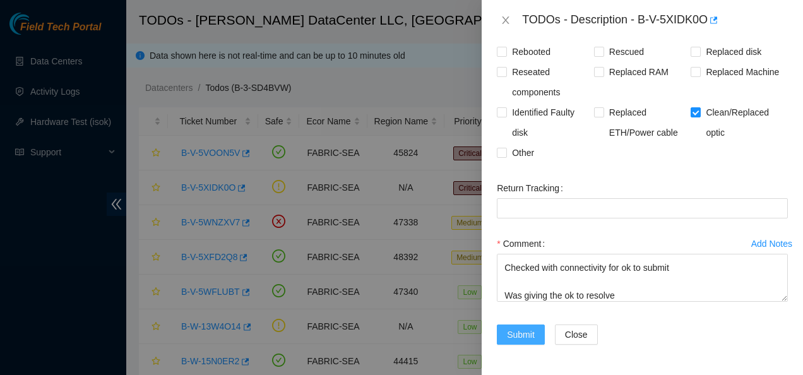
click at [527, 331] on span "Submit" at bounding box center [521, 335] width 28 height 14
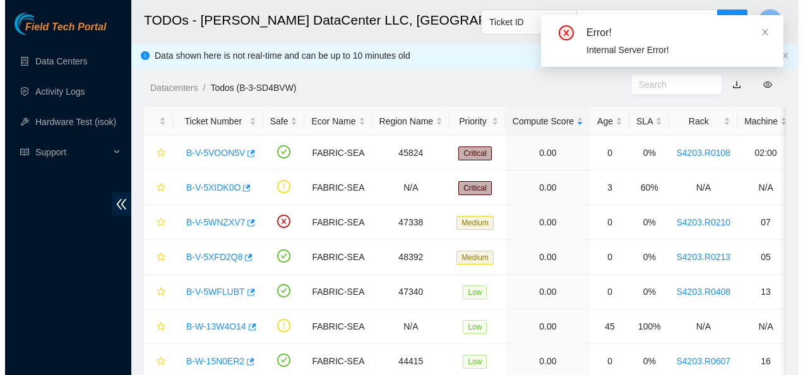
scroll to position [412, 0]
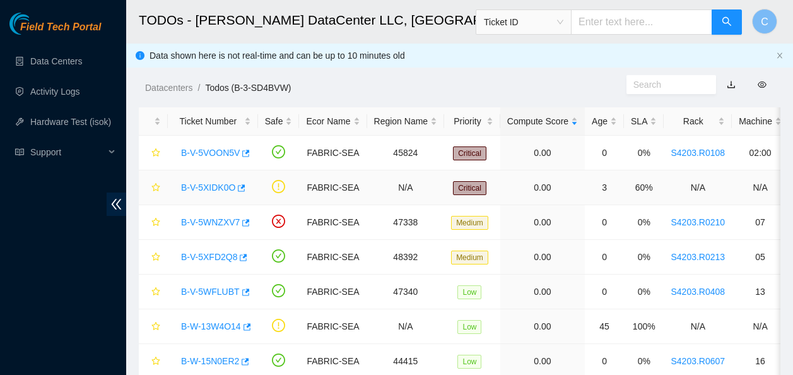
click at [208, 183] on link "B-V-5XIDK0O" at bounding box center [208, 187] width 54 height 10
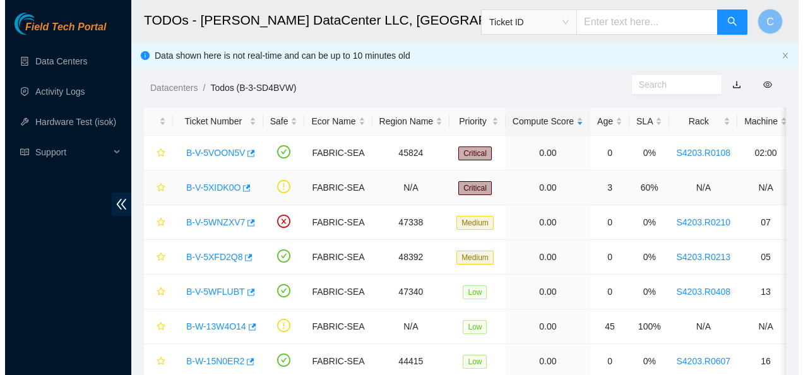
scroll to position [329, 0]
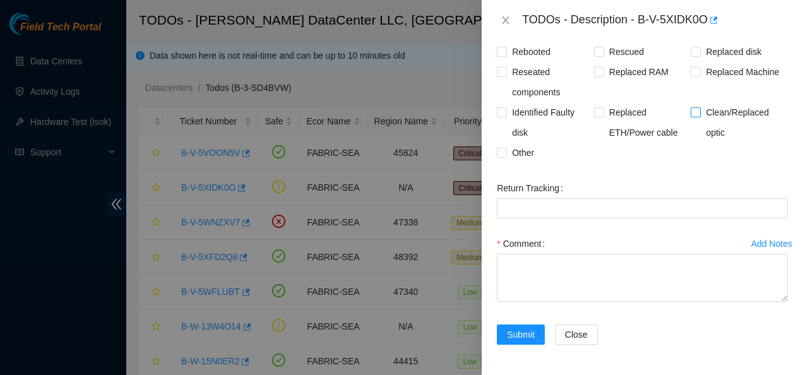
click at [691, 112] on input "Clean/Replaced optic" at bounding box center [695, 111] width 9 height 9
checkbox input "true"
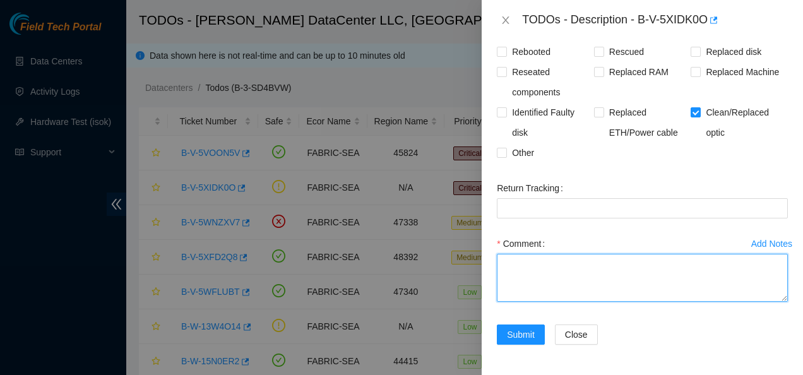
click at [650, 268] on textarea "Comment" at bounding box center [642, 278] width 291 height 48
paste textarea "rack_number = S4203.R0215 machine_number = 0.06:r03.leaf107.sea01.fab product_n…"
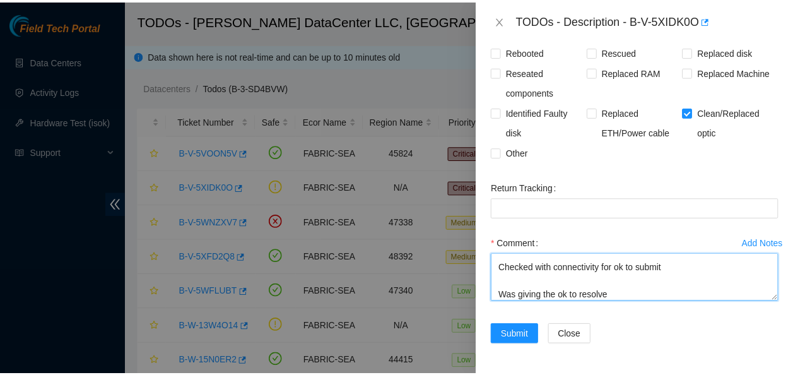
scroll to position [288, 0]
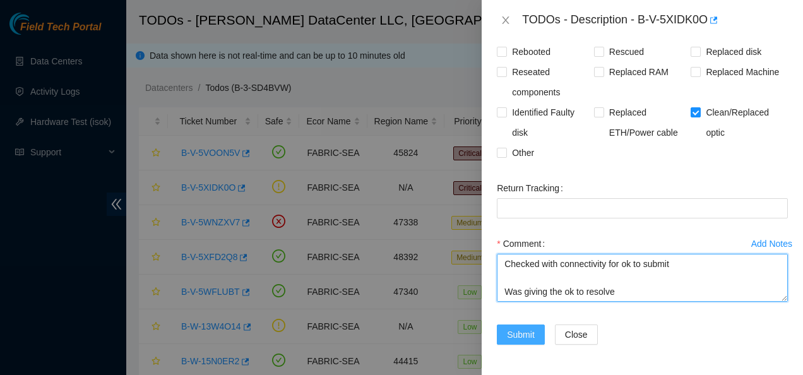
type textarea "rack_number = S4203.R0215 machine_number = 0.06:r03.leaf107.sea01.fab product_n…"
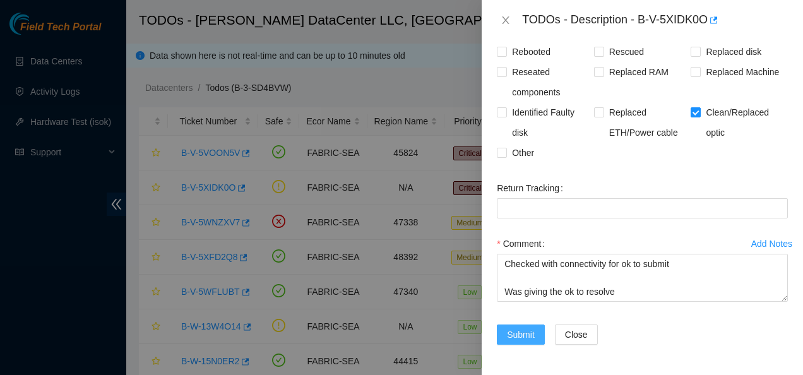
click at [523, 340] on span "Submit" at bounding box center [521, 335] width 28 height 14
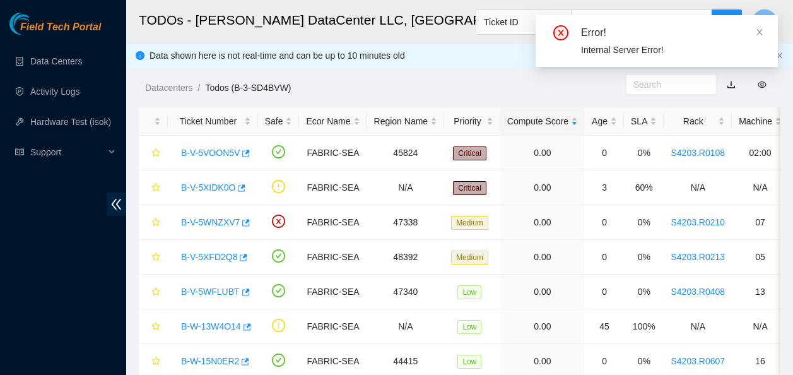
scroll to position [412, 0]
